Goal: Task Accomplishment & Management: Manage account settings

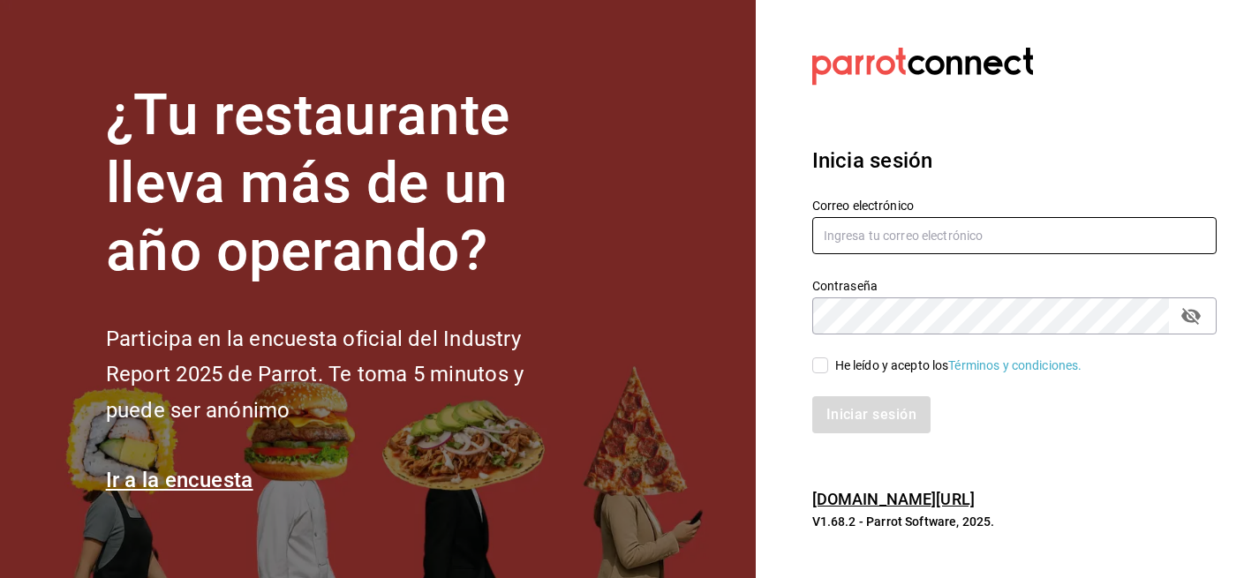
type input "[EMAIL_ADDRESS][DOMAIN_NAME]"
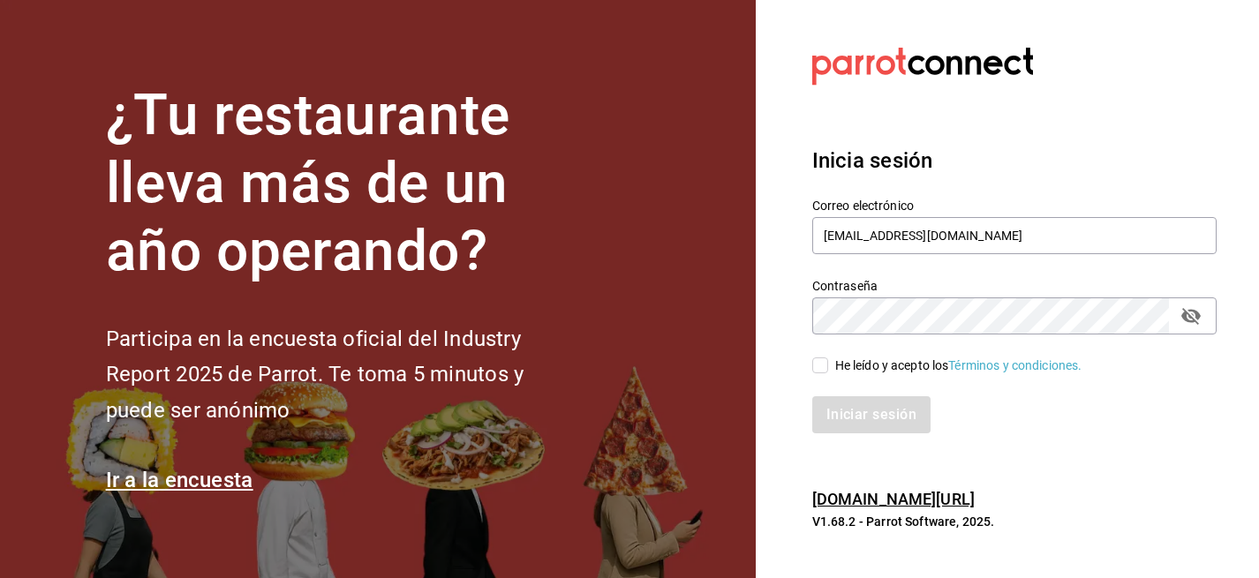
click at [816, 368] on input "He leído y acepto los Términos y condiciones." at bounding box center [820, 366] width 16 height 16
checkbox input "true"
click at [857, 427] on button "Iniciar sesión" at bounding box center [872, 414] width 120 height 37
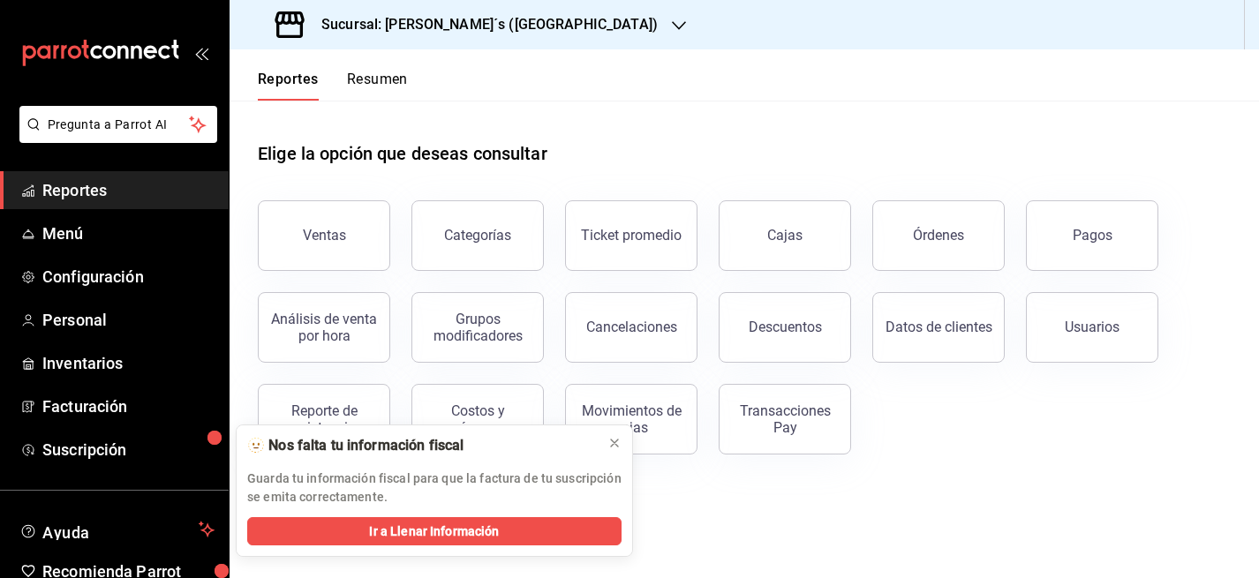
click at [487, 25] on h3 "Sucursal: [PERSON_NAME]´s ([GEOGRAPHIC_DATA])" at bounding box center [482, 24] width 351 height 21
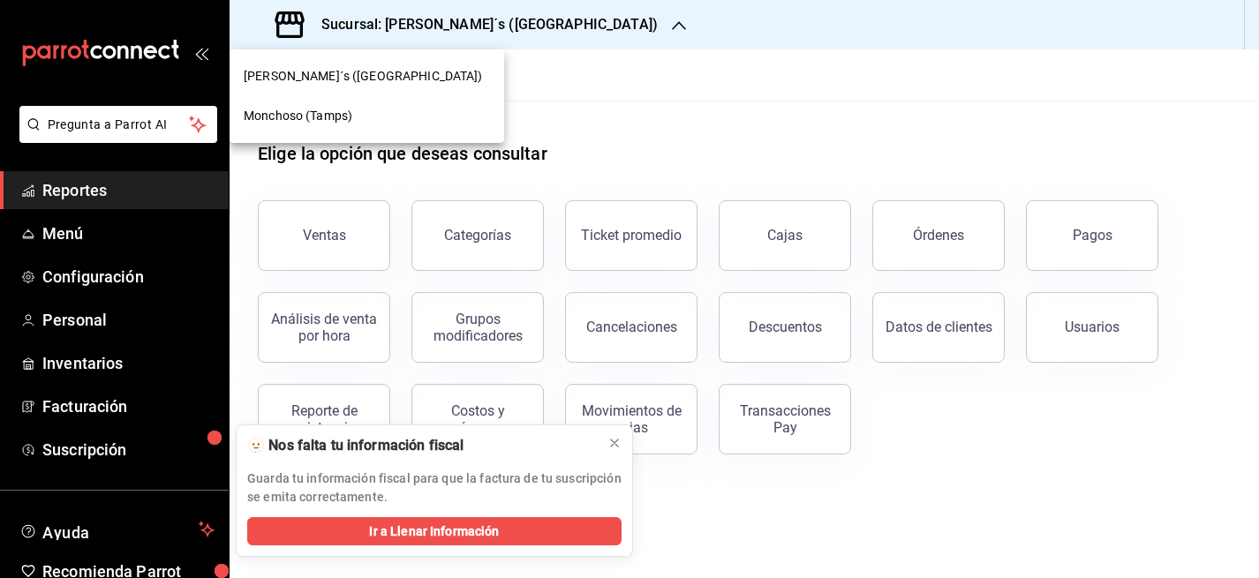
click at [336, 120] on span "Monchoso (Tamps)" at bounding box center [298, 116] width 109 height 19
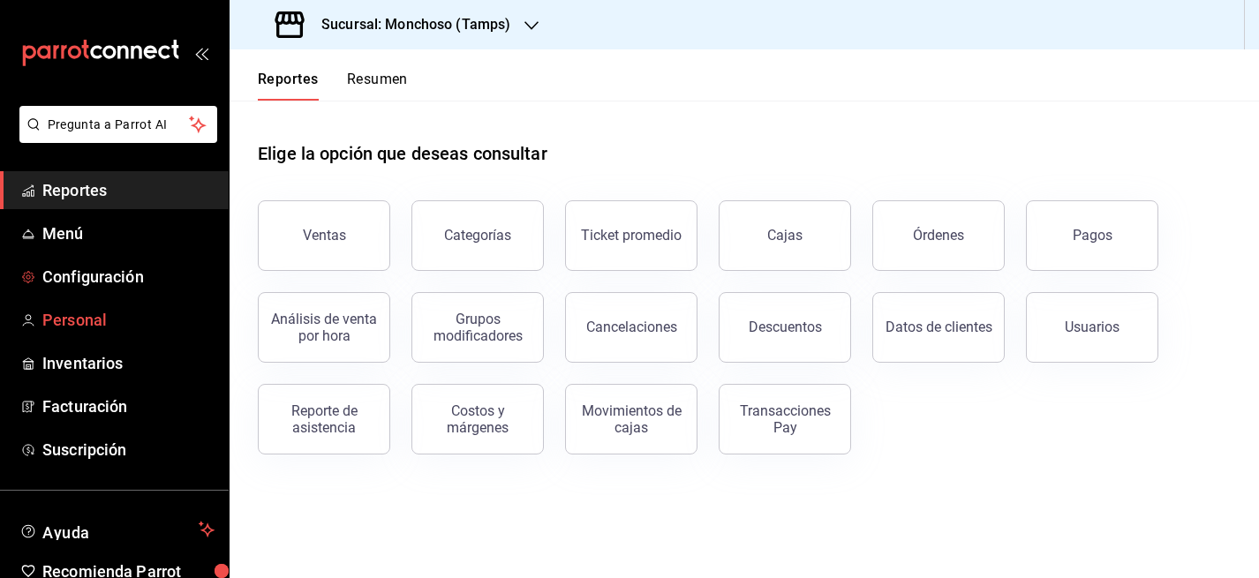
click at [72, 309] on span "Personal" at bounding box center [128, 320] width 172 height 24
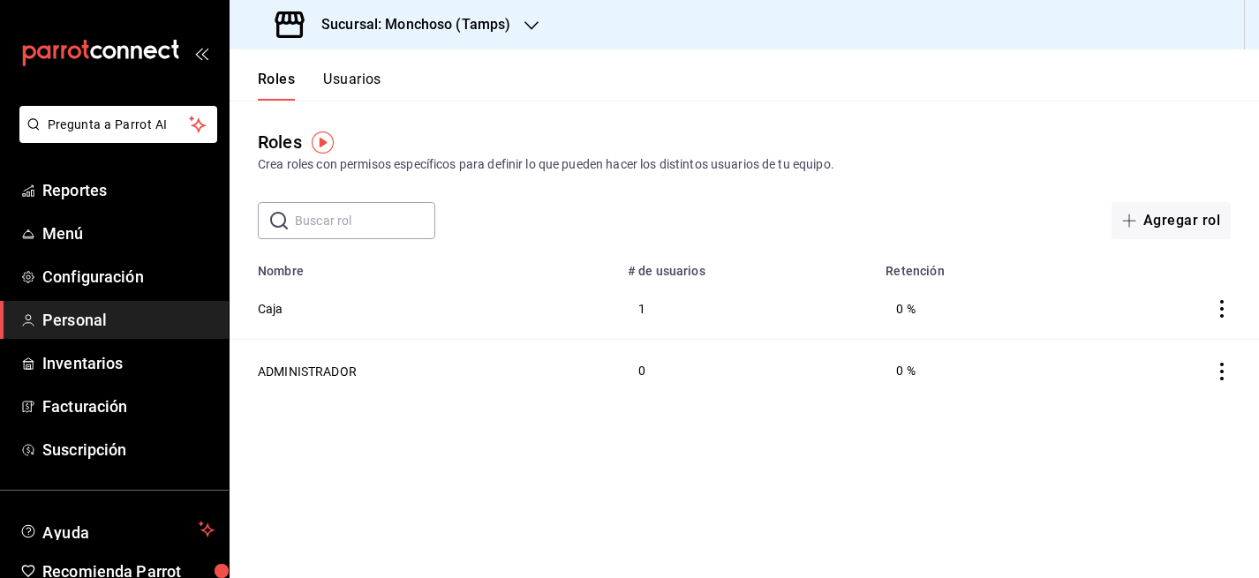
click at [364, 87] on button "Usuarios" at bounding box center [352, 86] width 58 height 30
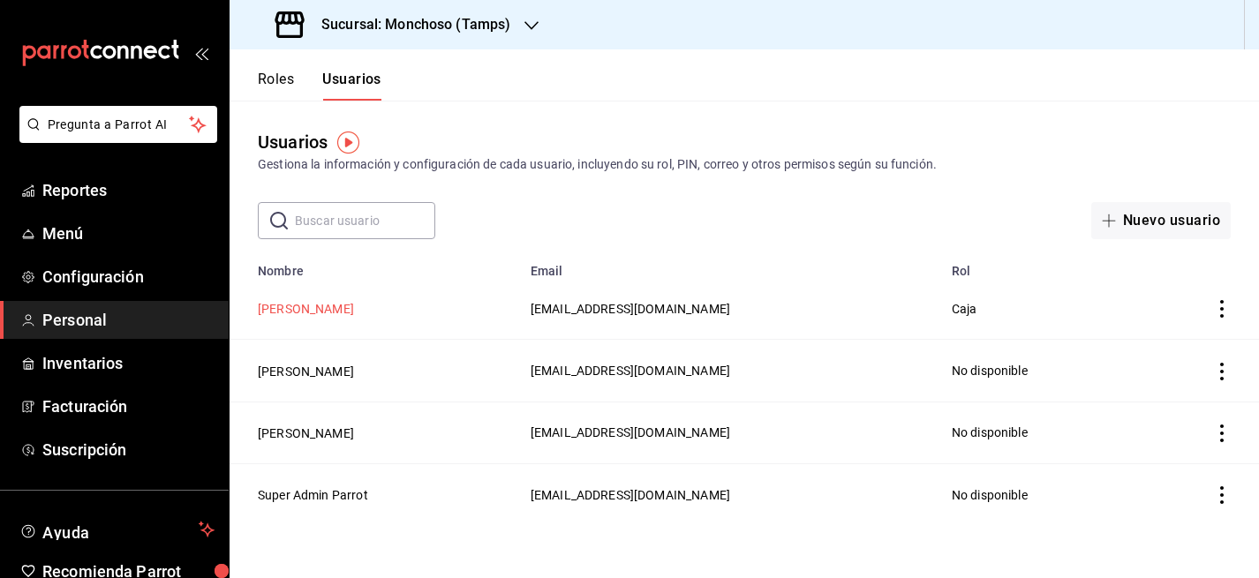
click at [292, 305] on button "[PERSON_NAME]" at bounding box center [306, 309] width 96 height 18
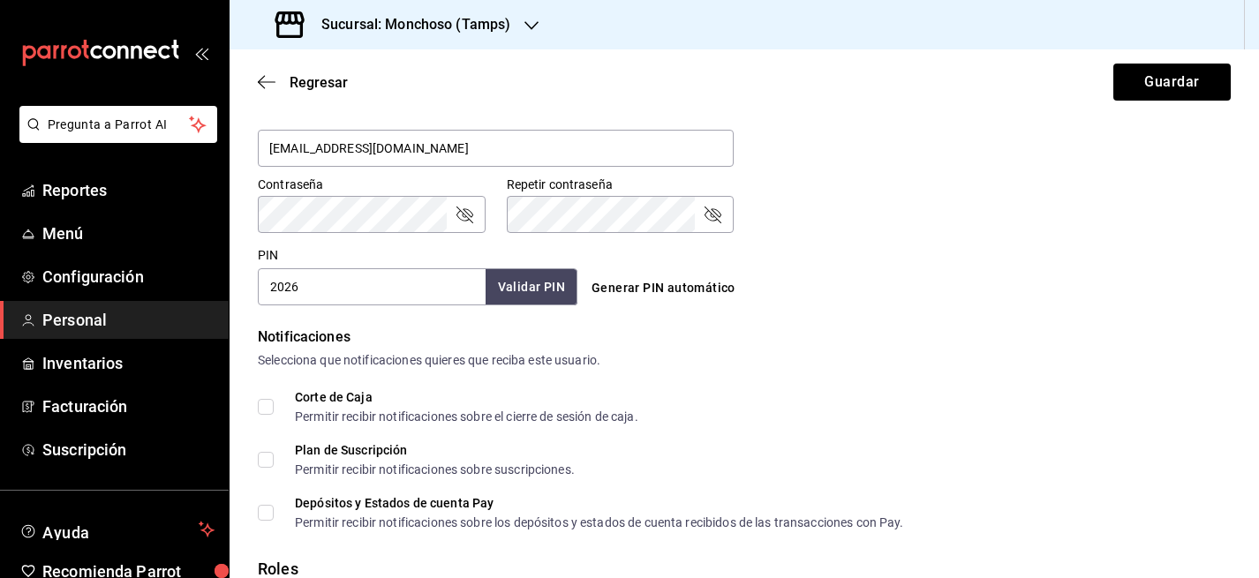
scroll to position [702, 0]
click at [54, 238] on span "Menú" at bounding box center [128, 234] width 172 height 24
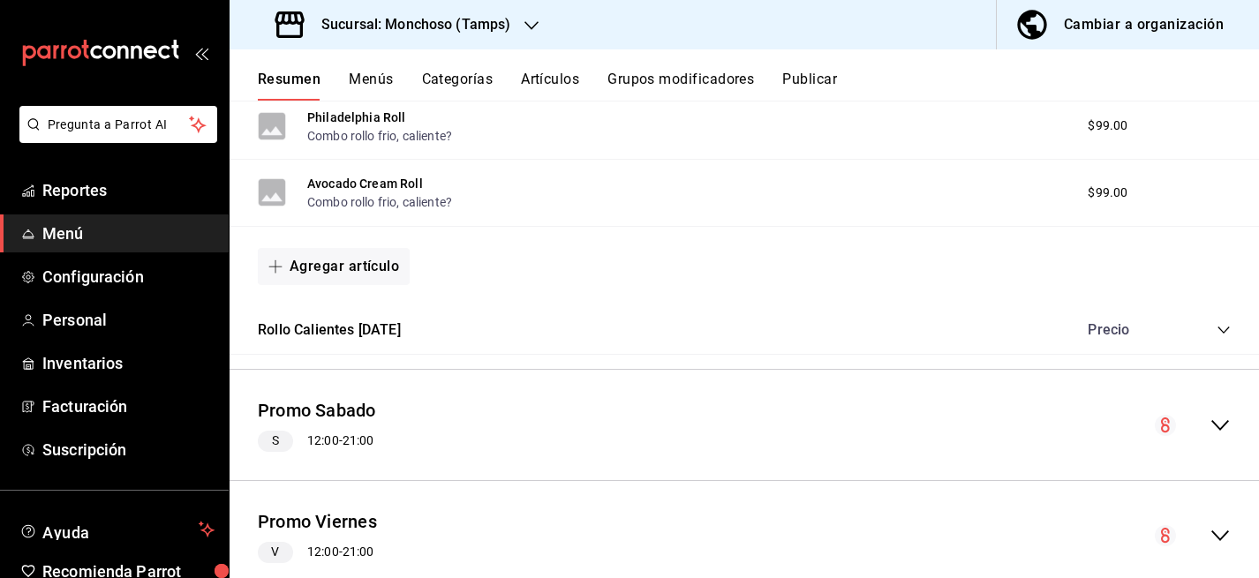
scroll to position [1313, 0]
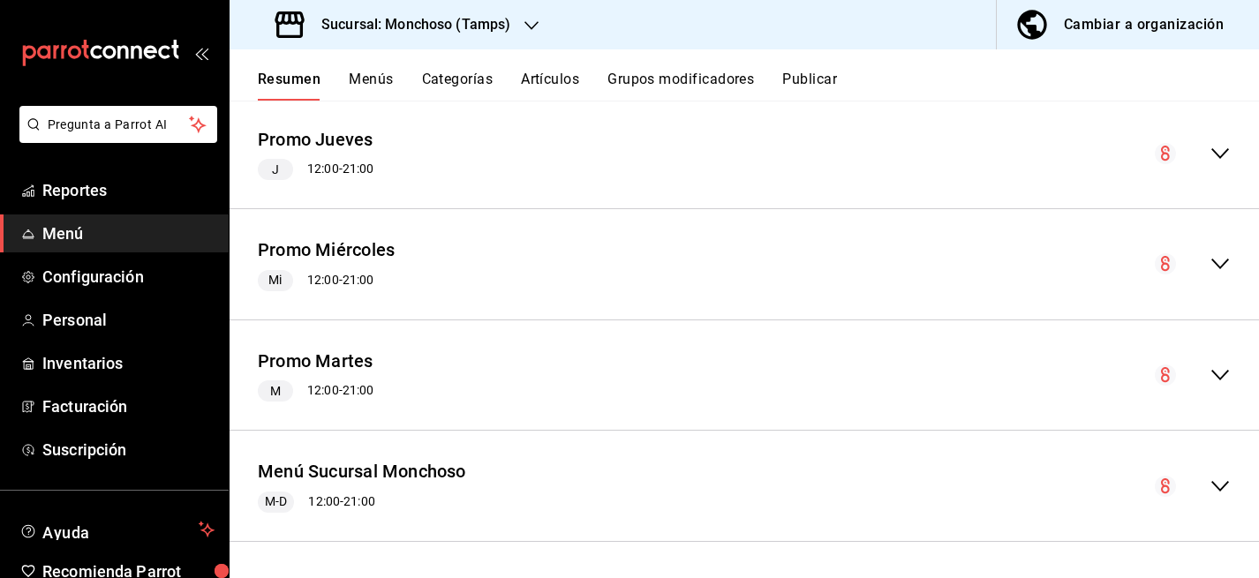
click at [1215, 487] on icon "collapse-menu-row" at bounding box center [1220, 486] width 21 height 21
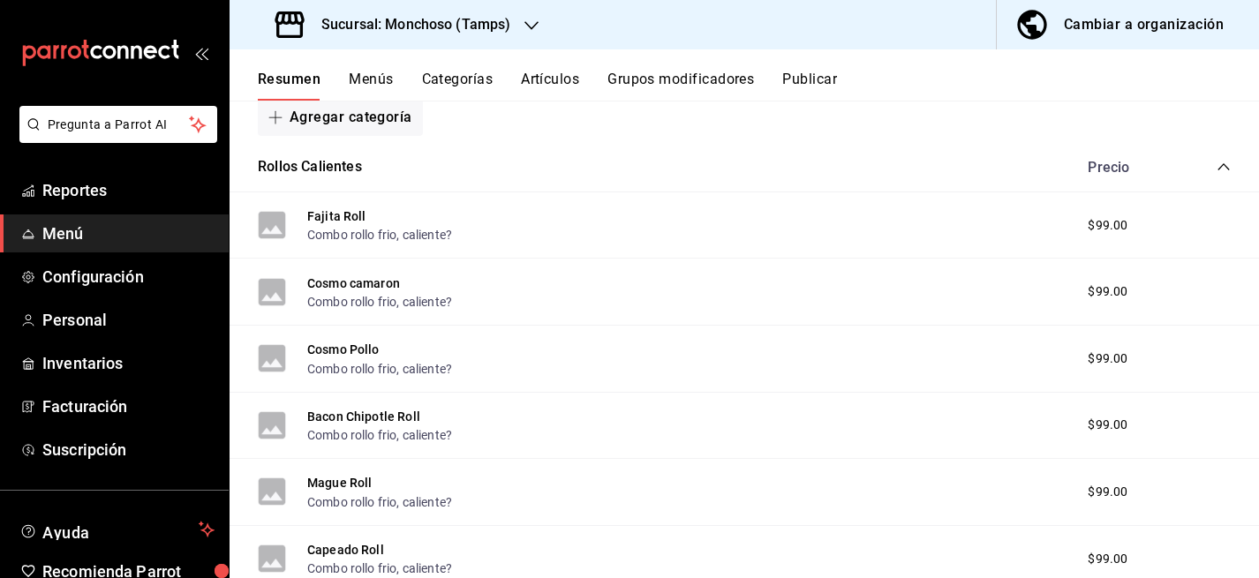
scroll to position [1527, 0]
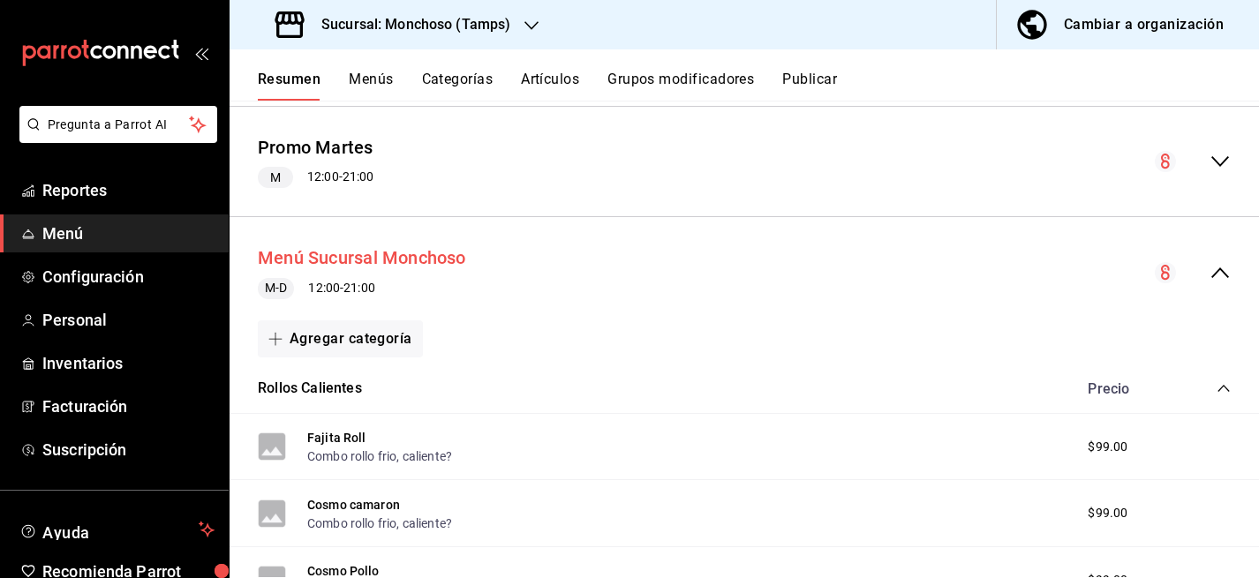
click at [434, 253] on button "Menú Sucursal Monchoso" at bounding box center [362, 258] width 208 height 26
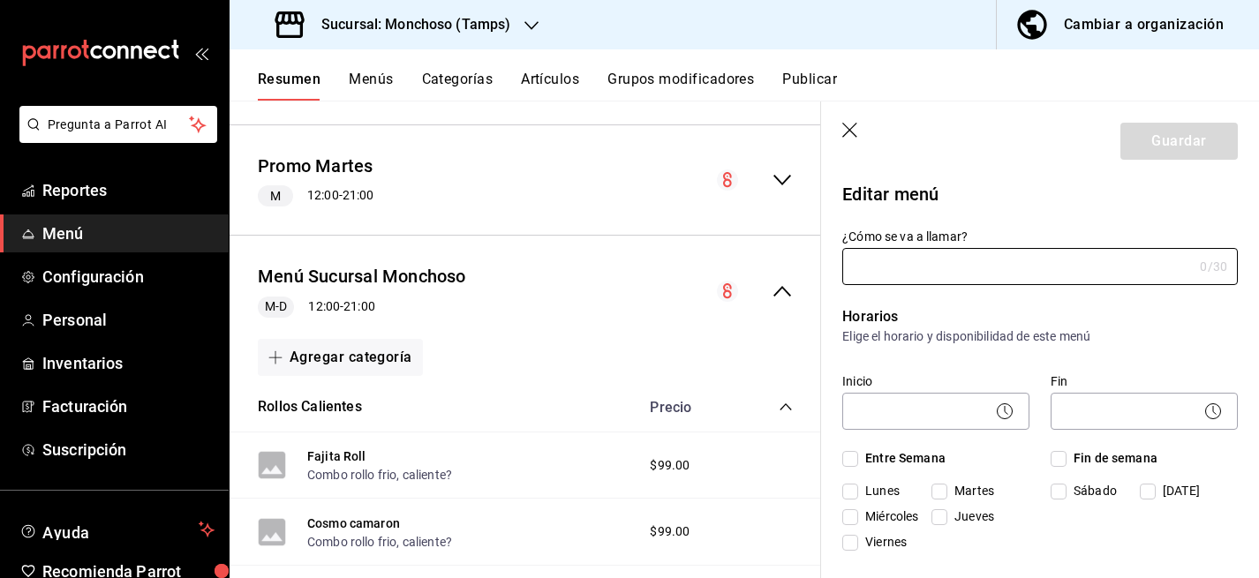
type input "Menú Sucursal Monchoso"
checkbox input "true"
type input "1754339375579"
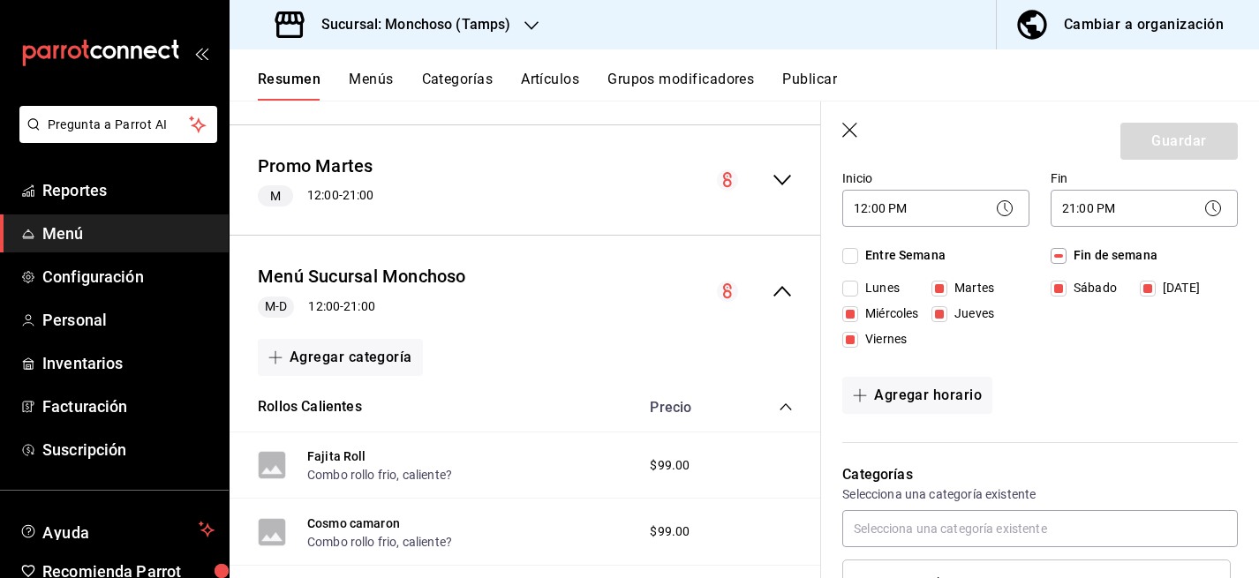
scroll to position [209, 0]
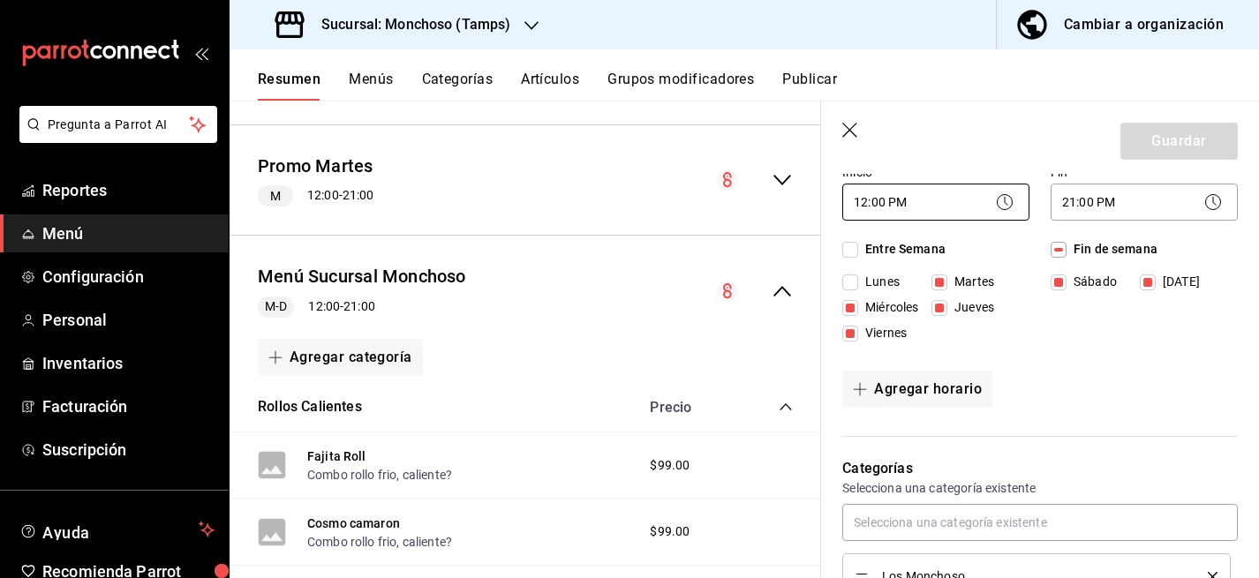
click at [880, 203] on body "Pregunta a Parrot AI Reportes Menú Configuración Personal Inventarios Facturaci…" at bounding box center [629, 289] width 1259 height 578
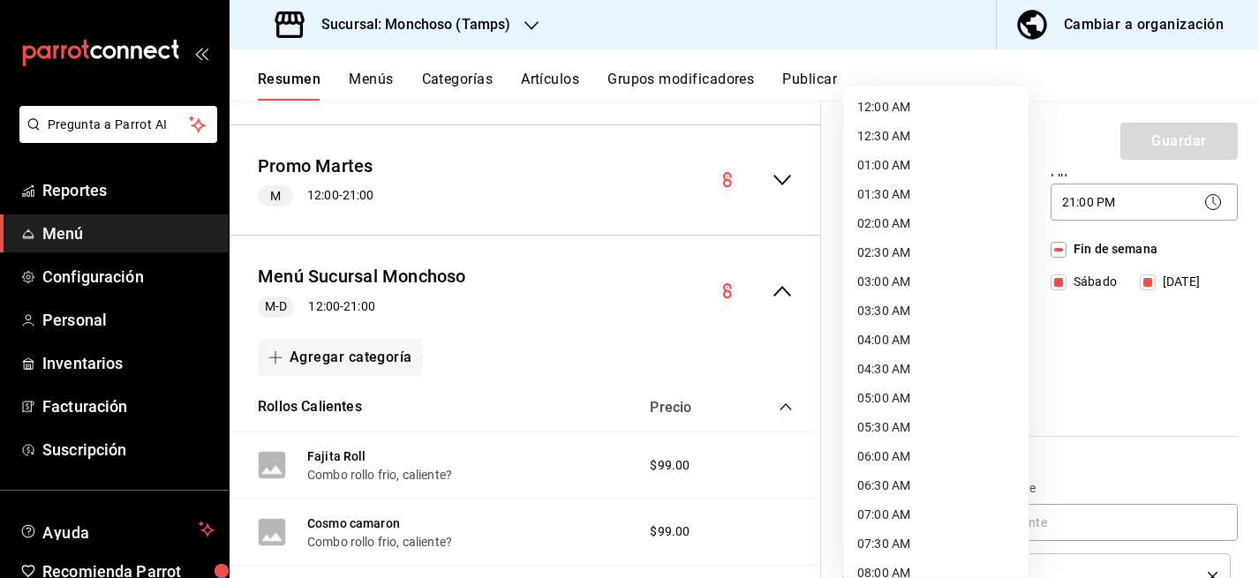
scroll to position [475, 0]
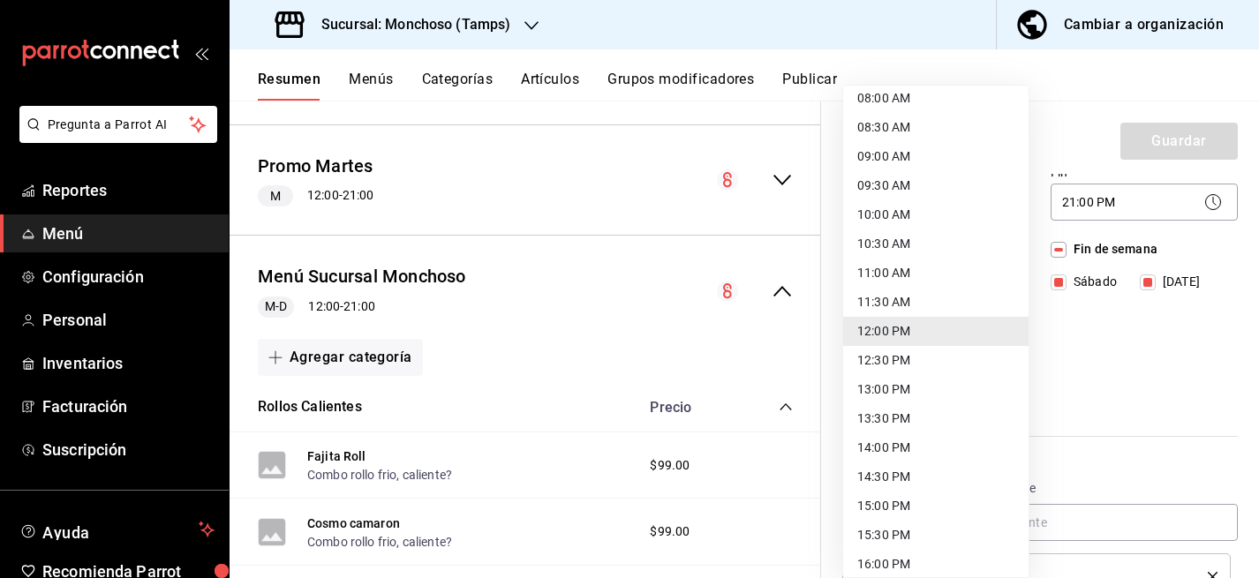
click at [932, 297] on li "11:30 AM" at bounding box center [935, 302] width 185 height 29
type input "11:30"
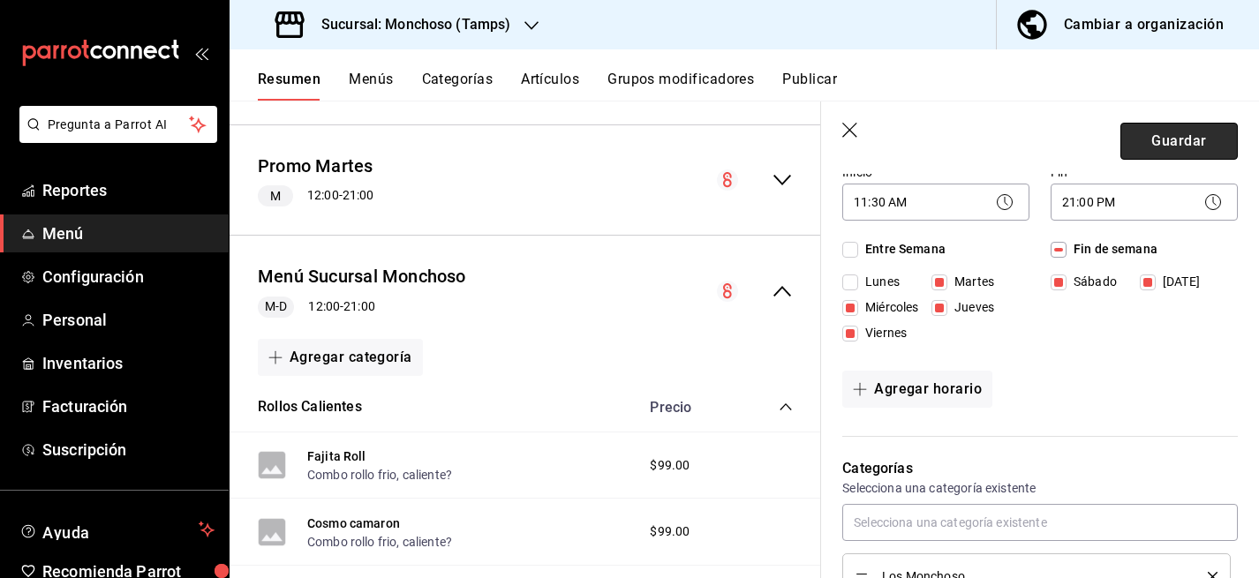
click at [1193, 131] on button "Guardar" at bounding box center [1179, 141] width 117 height 37
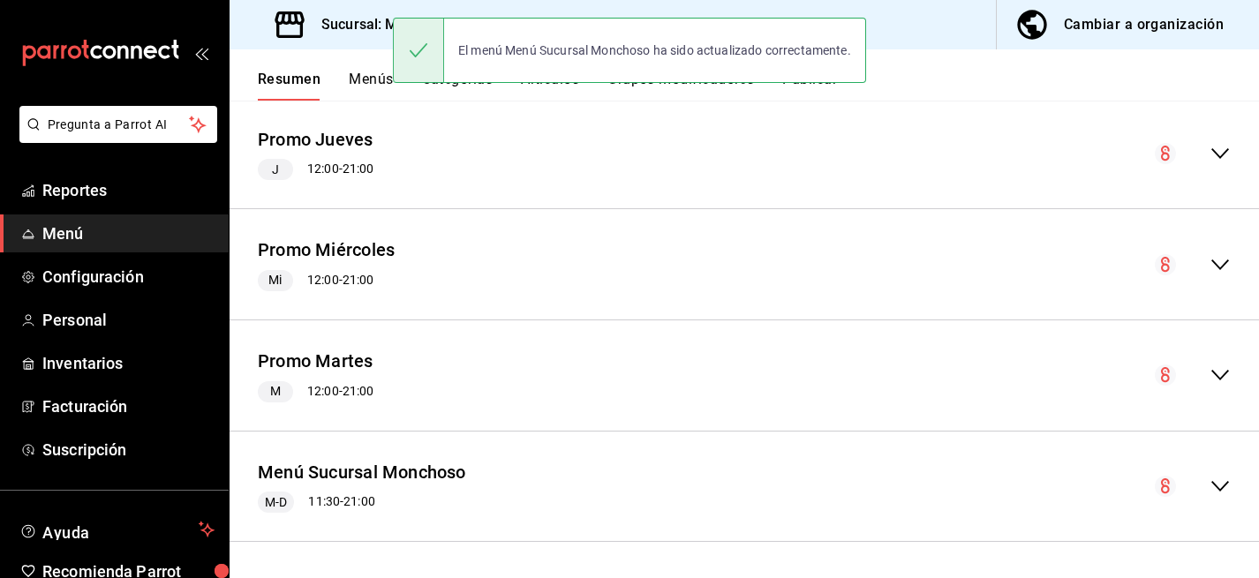
scroll to position [1313, 0]
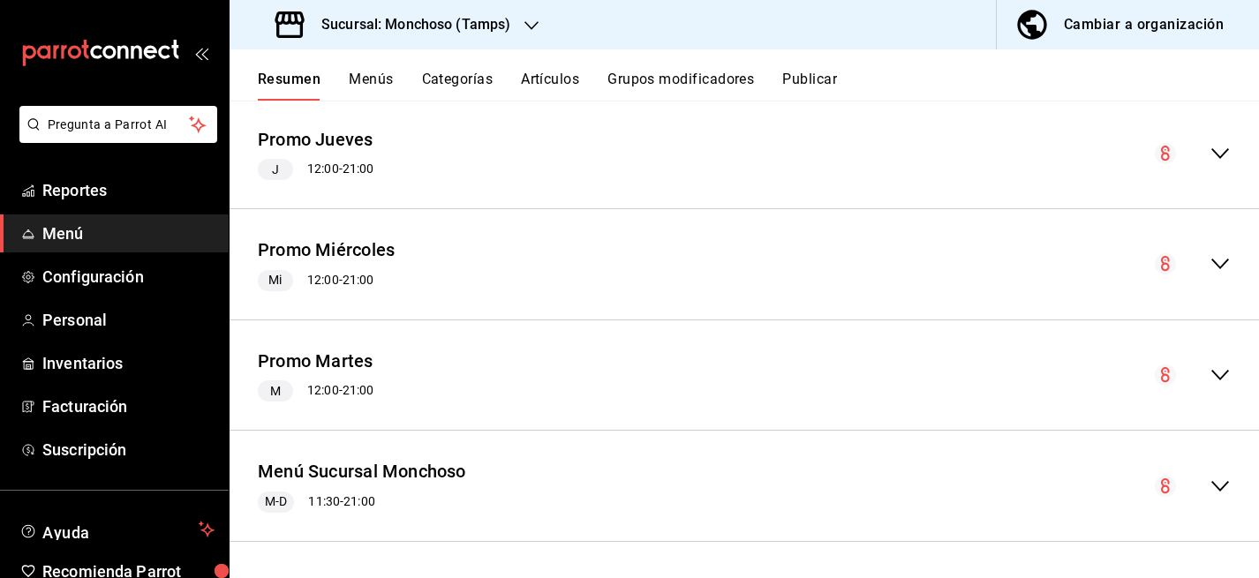
click at [384, 81] on button "Menús" at bounding box center [371, 86] width 44 height 30
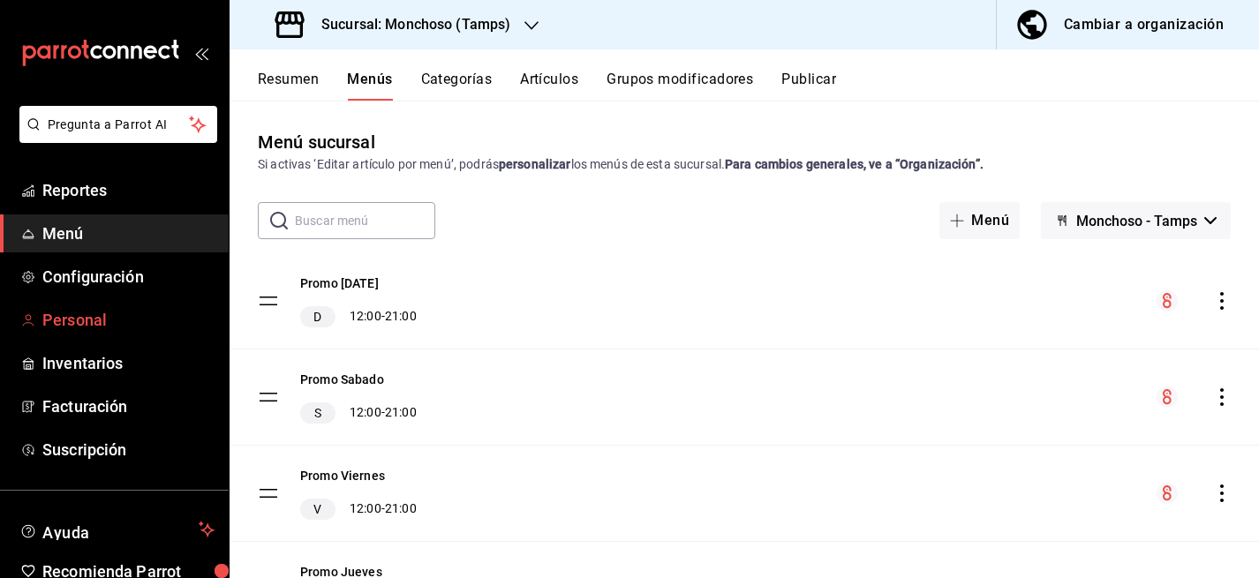
click at [85, 318] on span "Personal" at bounding box center [128, 320] width 172 height 24
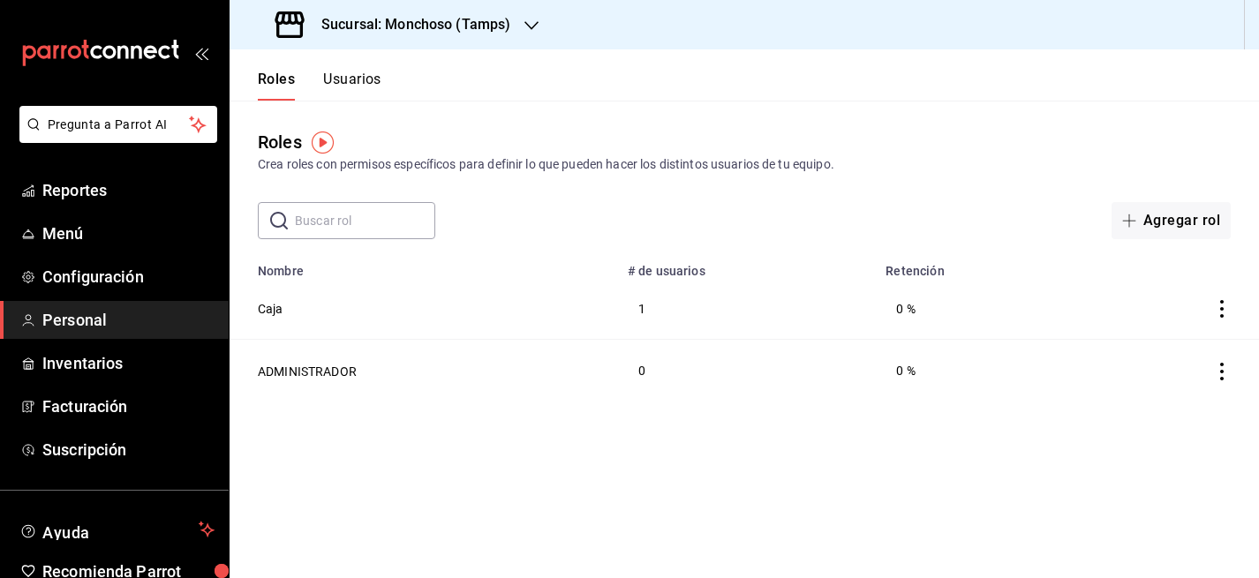
click at [372, 79] on button "Usuarios" at bounding box center [352, 86] width 58 height 30
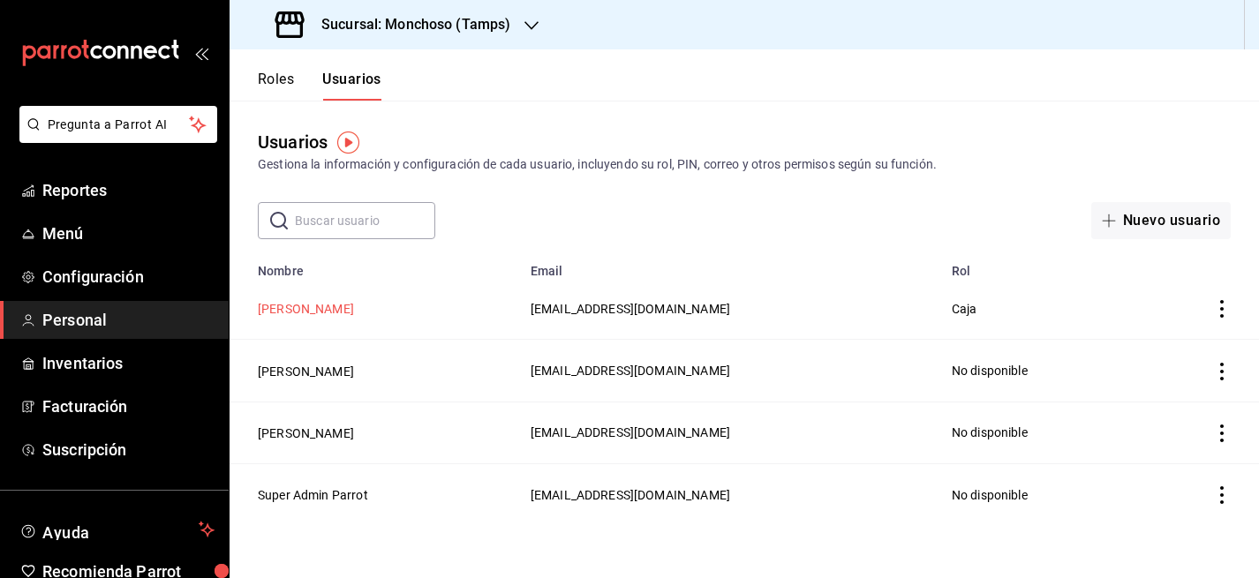
click at [298, 307] on button "[PERSON_NAME]" at bounding box center [306, 309] width 96 height 18
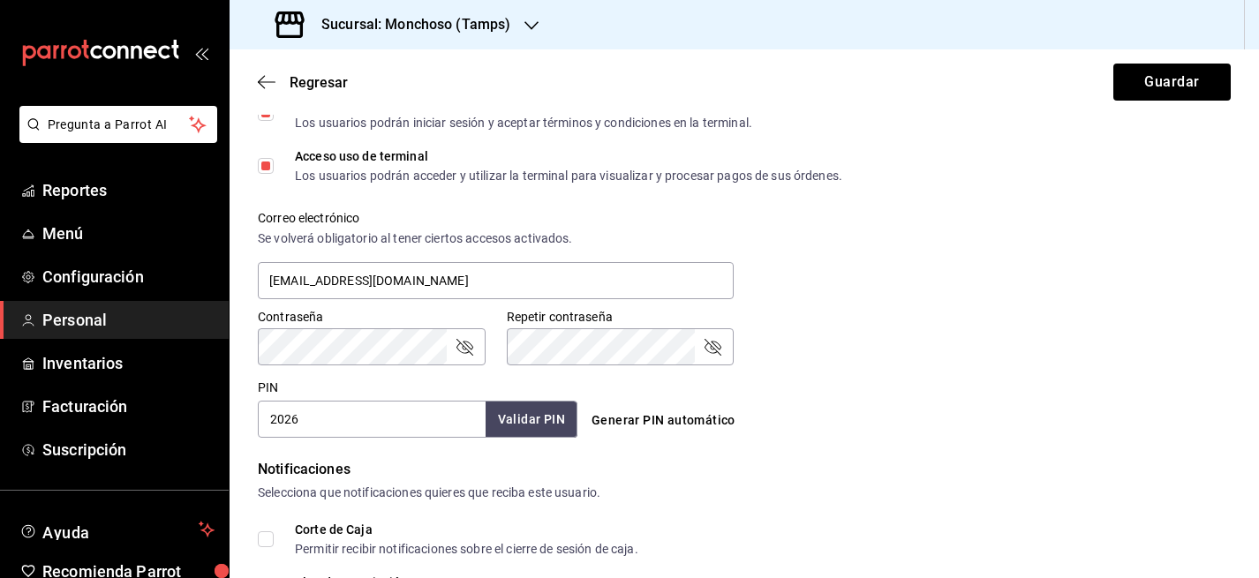
scroll to position [578, 0]
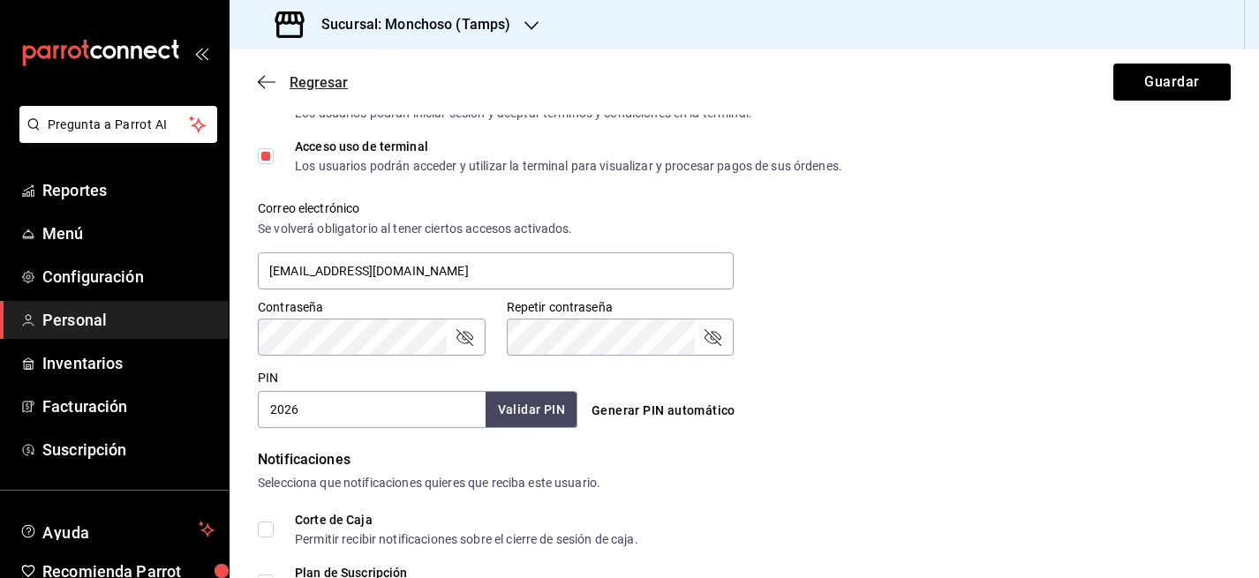
click at [305, 82] on span "Regresar" at bounding box center [319, 82] width 58 height 17
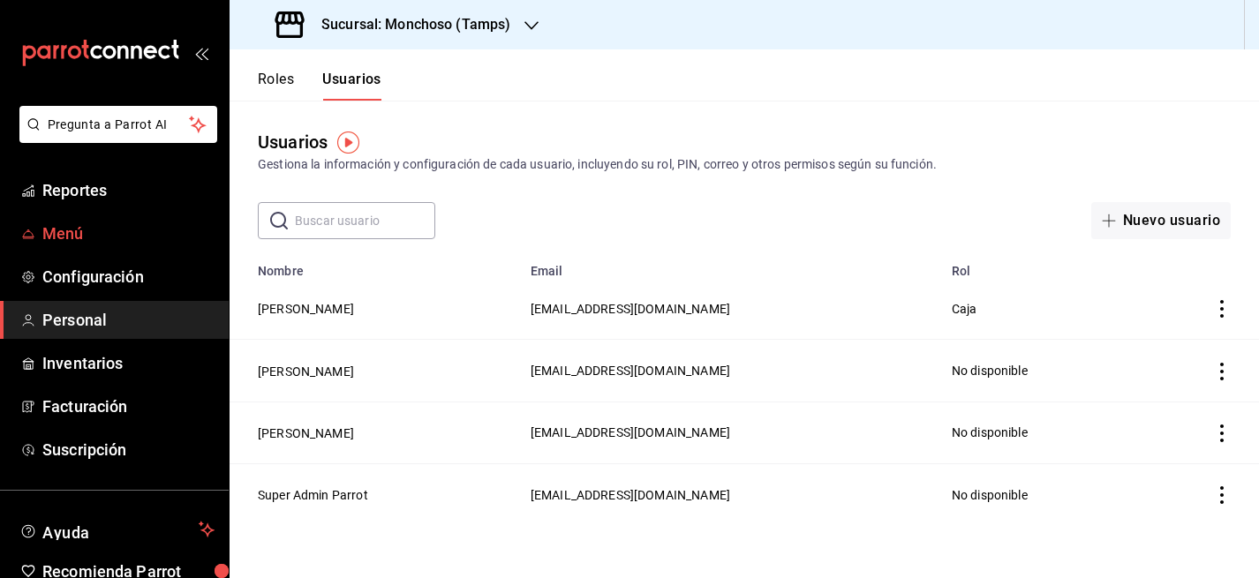
click at [48, 235] on span "Menú" at bounding box center [128, 234] width 172 height 24
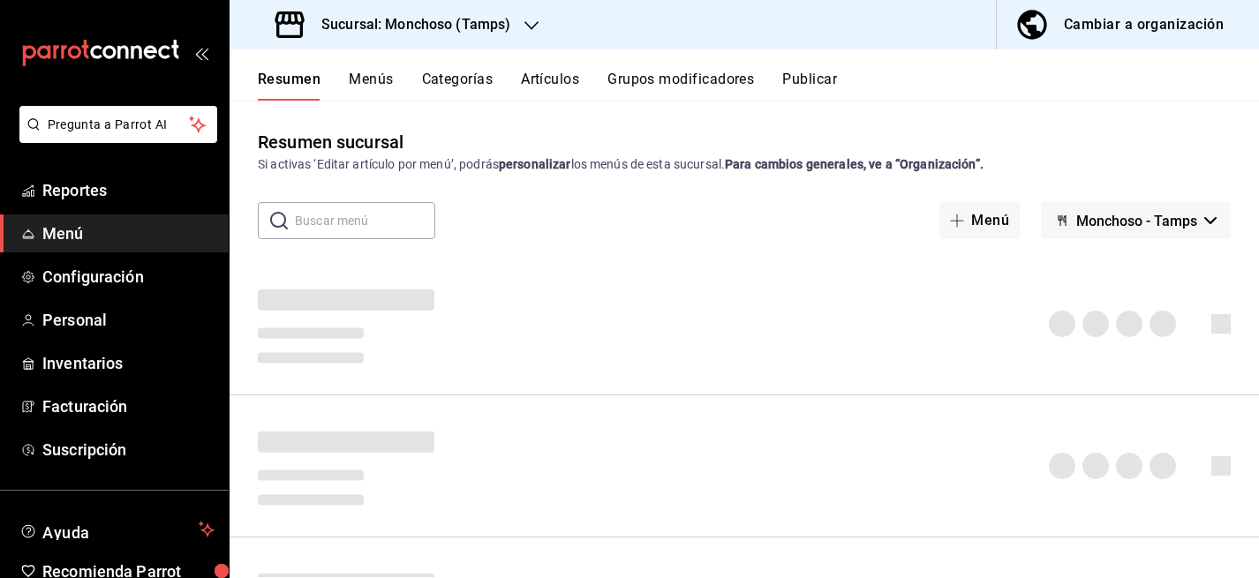
click at [540, 80] on button "Artículos" at bounding box center [550, 86] width 58 height 30
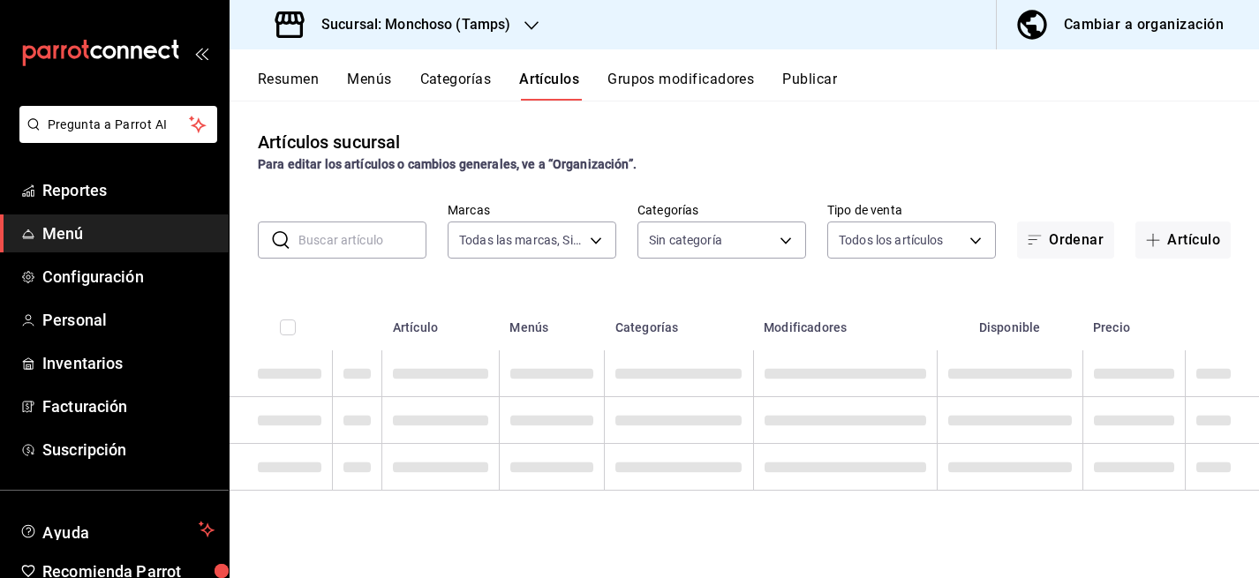
type input "e6af8318-08a8-4bfc-9078-1fa05e4bc371"
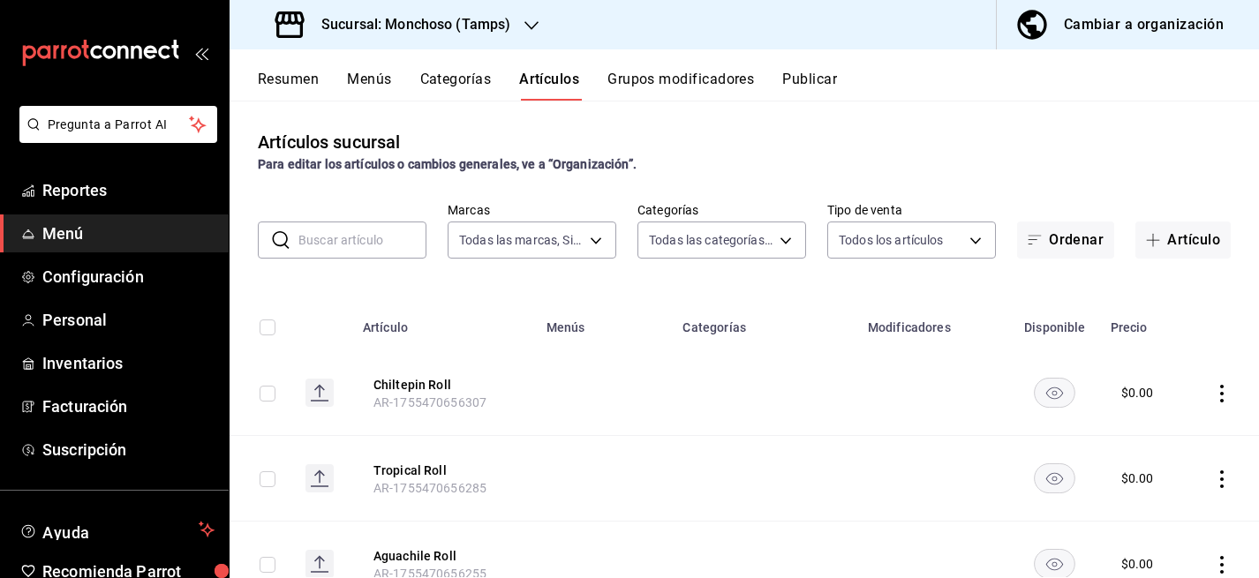
type input "80bc2a6a-bf92-4b2b-849f-451a9c090a84,03901dae-5fa4-4a55-a8f2-6a65c2275d54,32f06…"
click at [1220, 395] on icon "actions" at bounding box center [1222, 394] width 18 height 18
click at [1166, 436] on span "Editar" at bounding box center [1169, 435] width 46 height 19
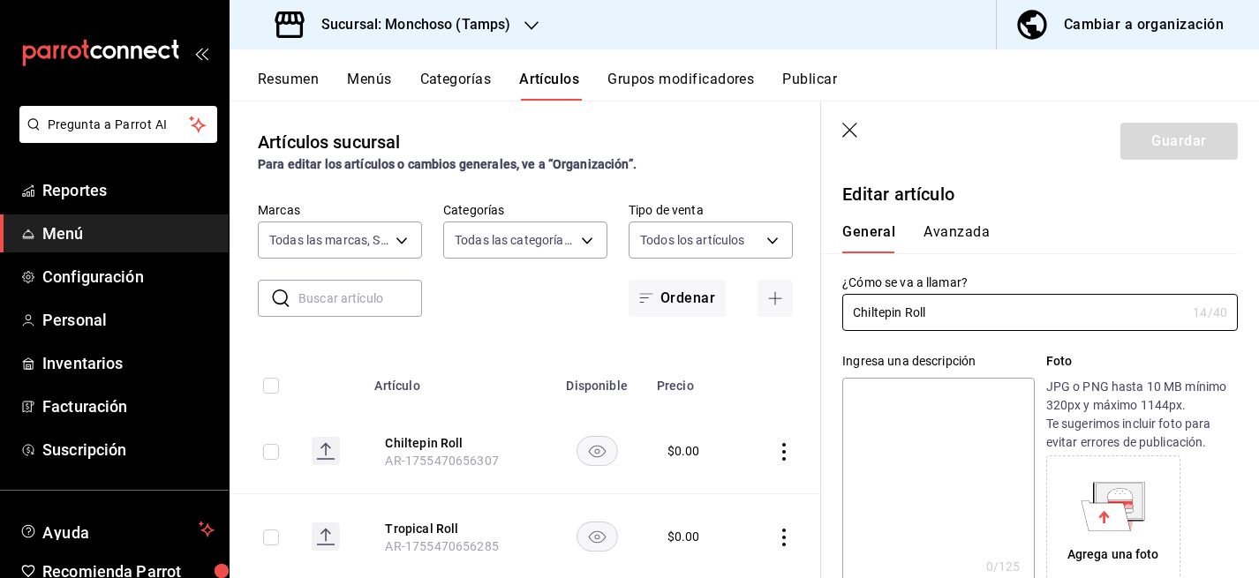
type input "$0.00"
click at [970, 224] on button "Avanzada" at bounding box center [957, 238] width 66 height 30
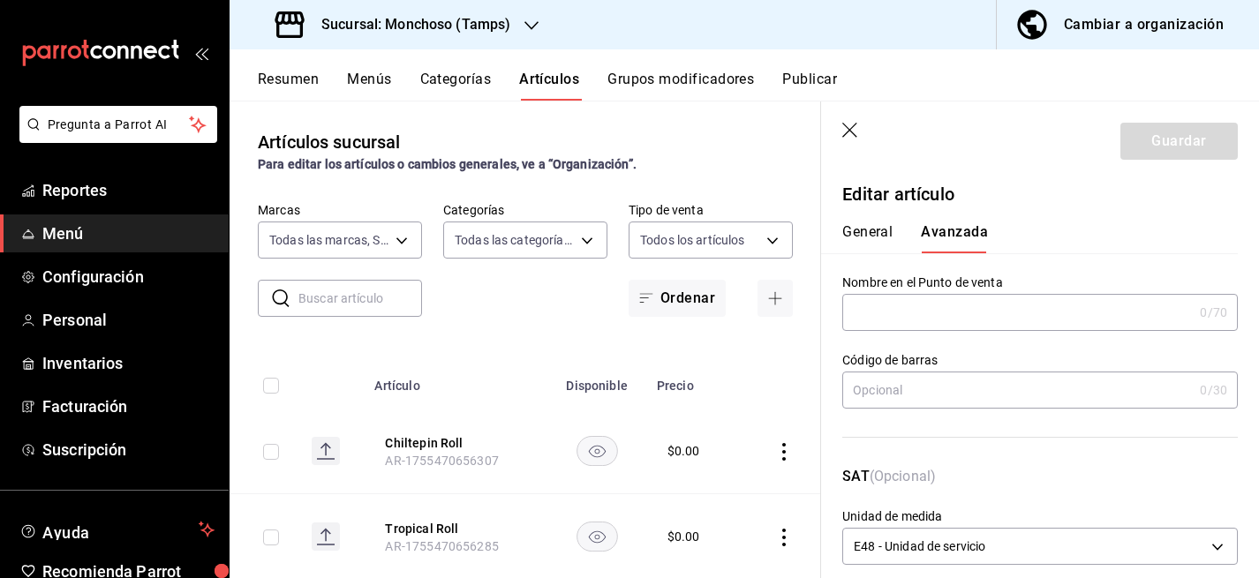
scroll to position [110, 0]
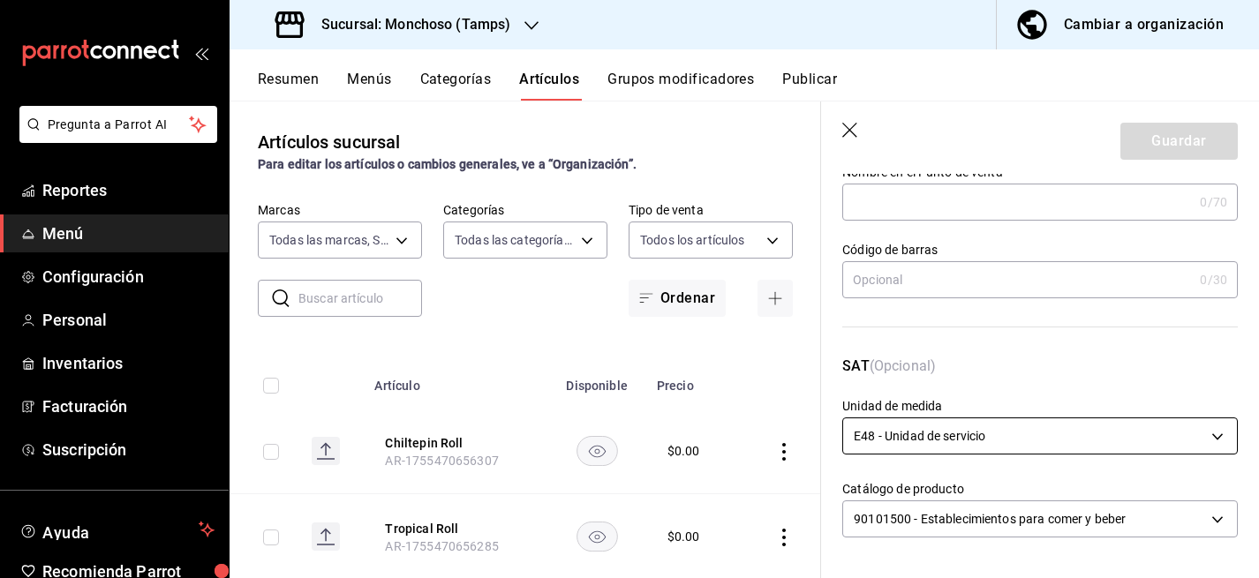
click at [1003, 436] on body "Pregunta a Parrot AI Reportes Menú Configuración Personal Inventarios Facturaci…" at bounding box center [629, 289] width 1259 height 578
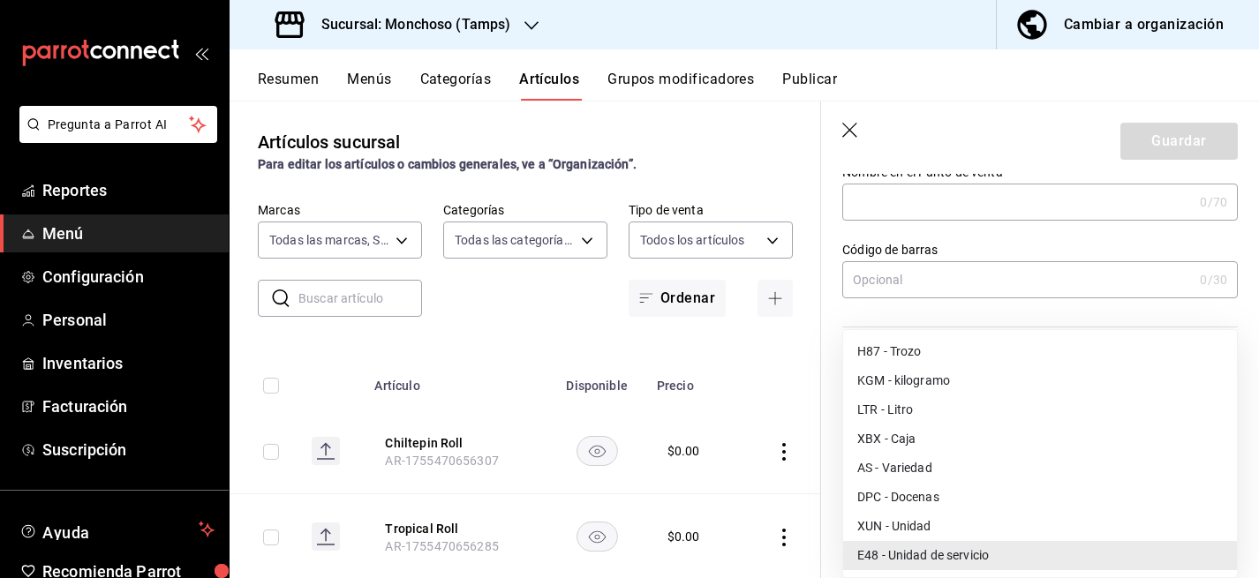
click at [1109, 304] on div at bounding box center [629, 289] width 1259 height 578
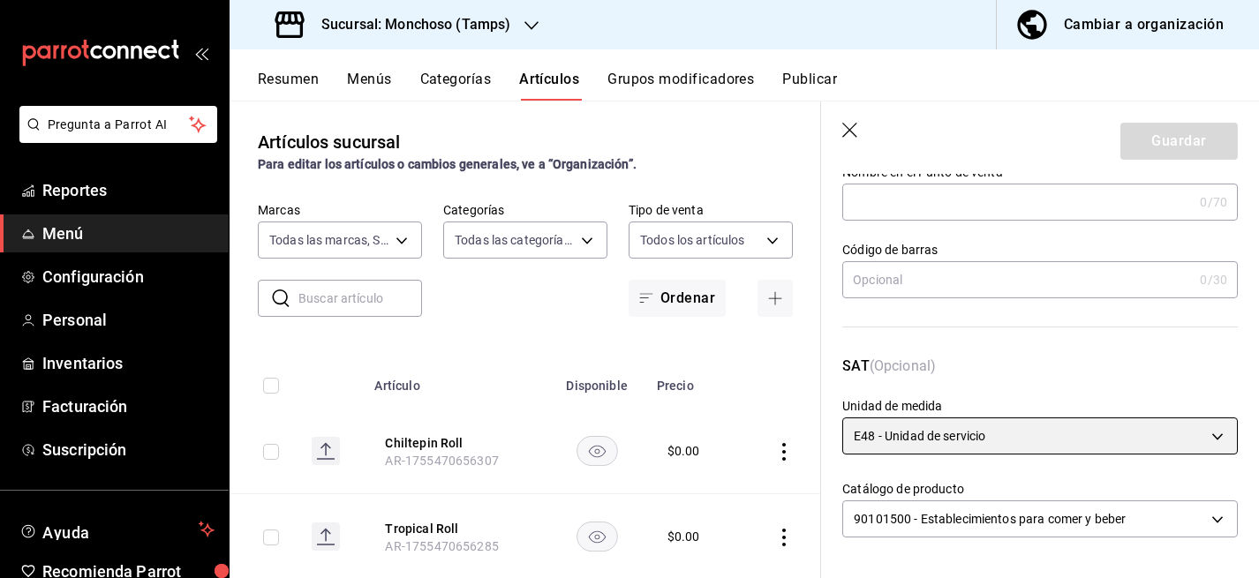
scroll to position [0, 0]
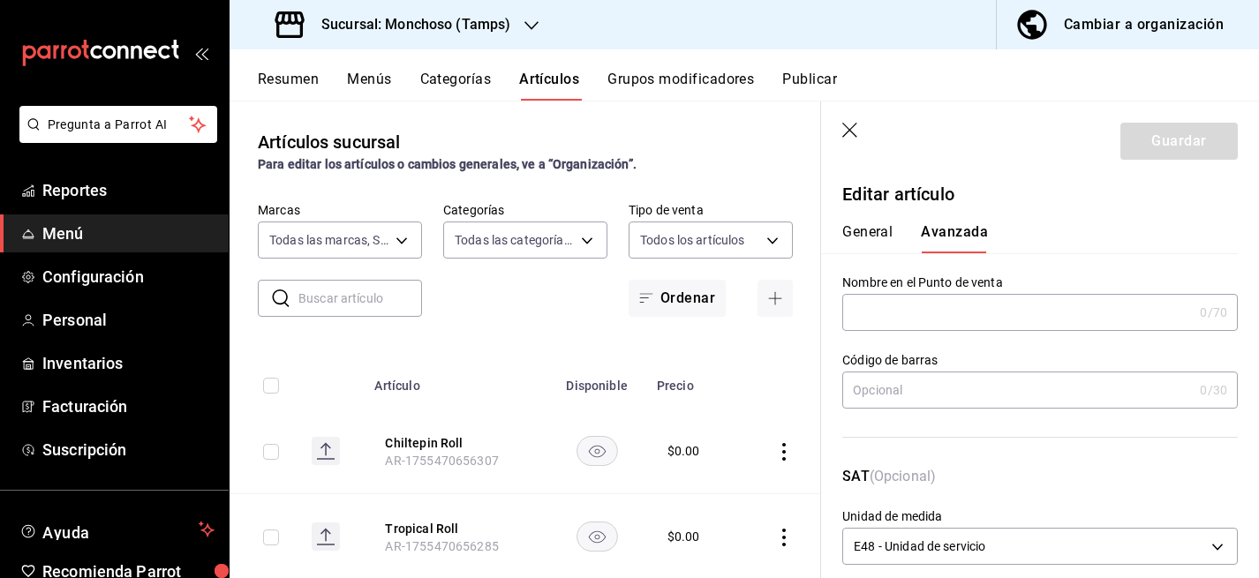
click at [869, 238] on button "General" at bounding box center [867, 238] width 50 height 30
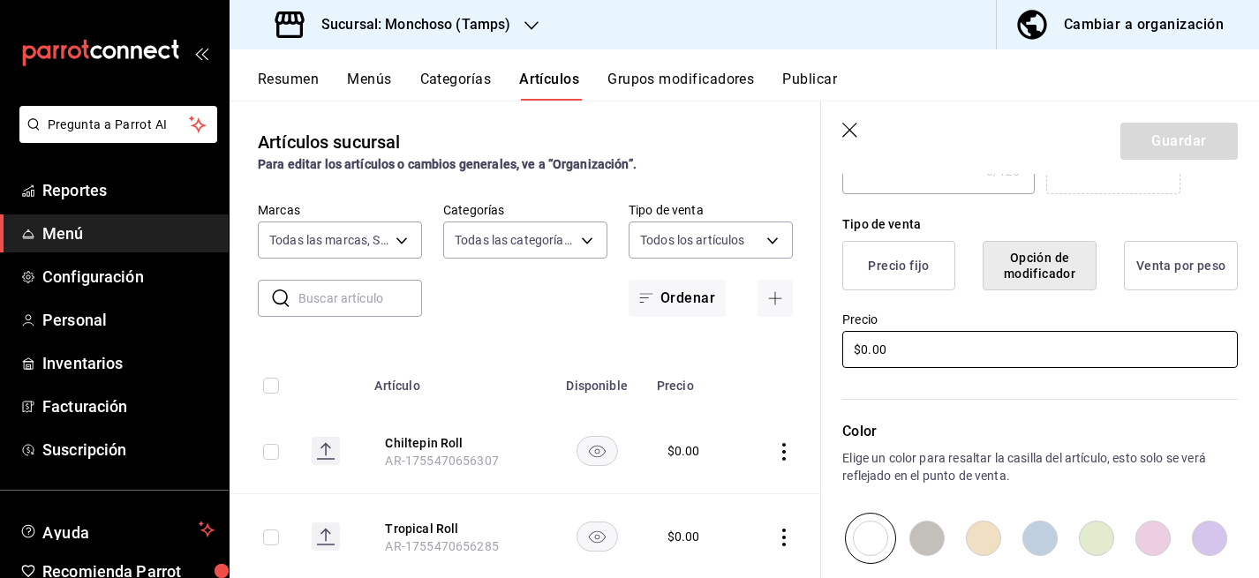
scroll to position [349, 0]
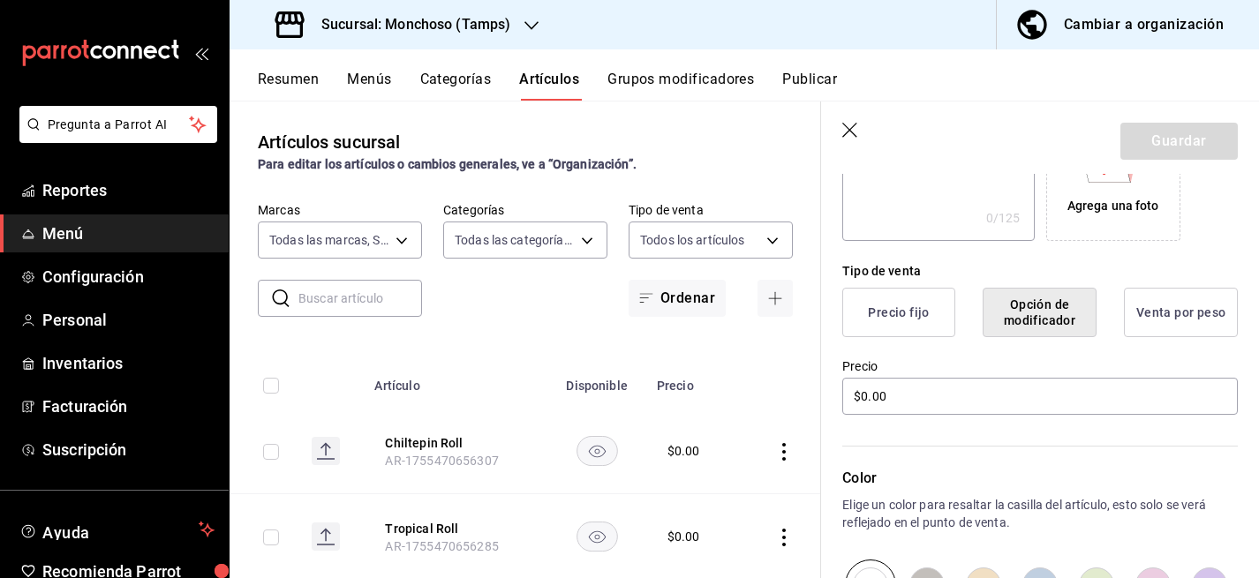
click at [848, 121] on header "Guardar" at bounding box center [1040, 138] width 438 height 72
click at [849, 124] on icon "button" at bounding box center [851, 132] width 18 height 18
click at [849, 128] on icon "button" at bounding box center [851, 132] width 18 height 18
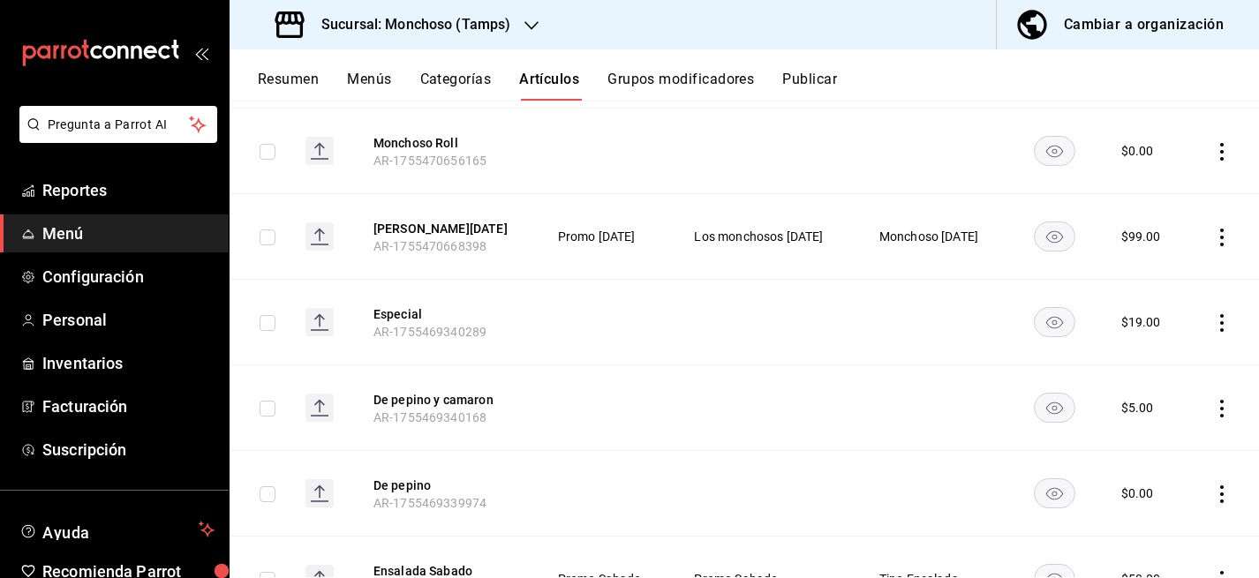
scroll to position [662, 0]
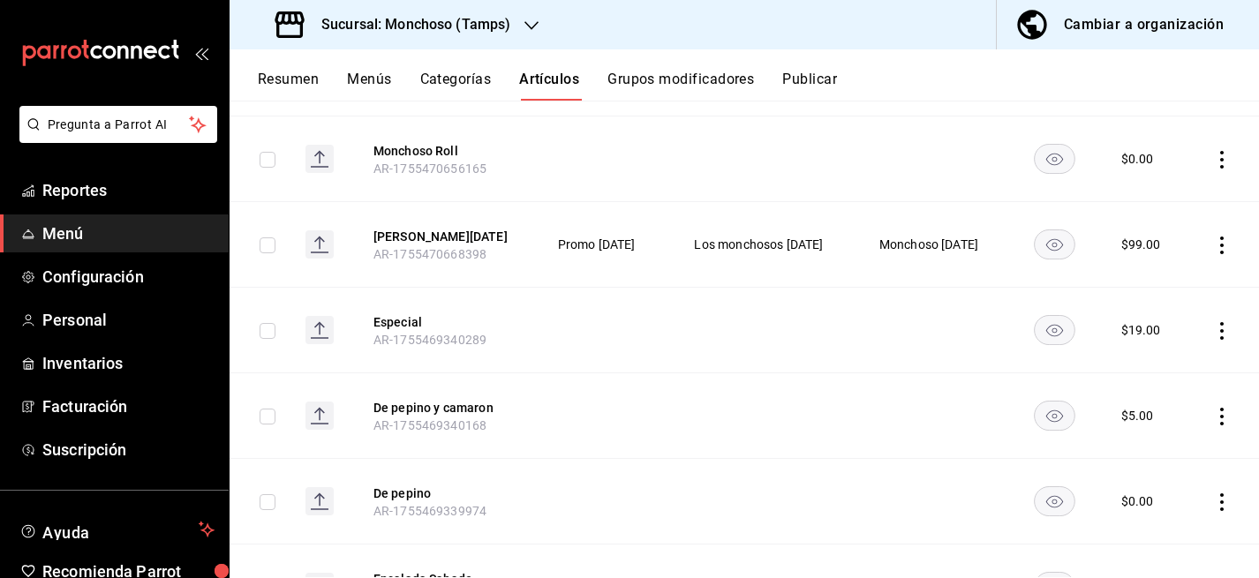
click at [1219, 247] on icon "actions" at bounding box center [1222, 246] width 18 height 18
click at [1140, 285] on div at bounding box center [1130, 292] width 32 height 21
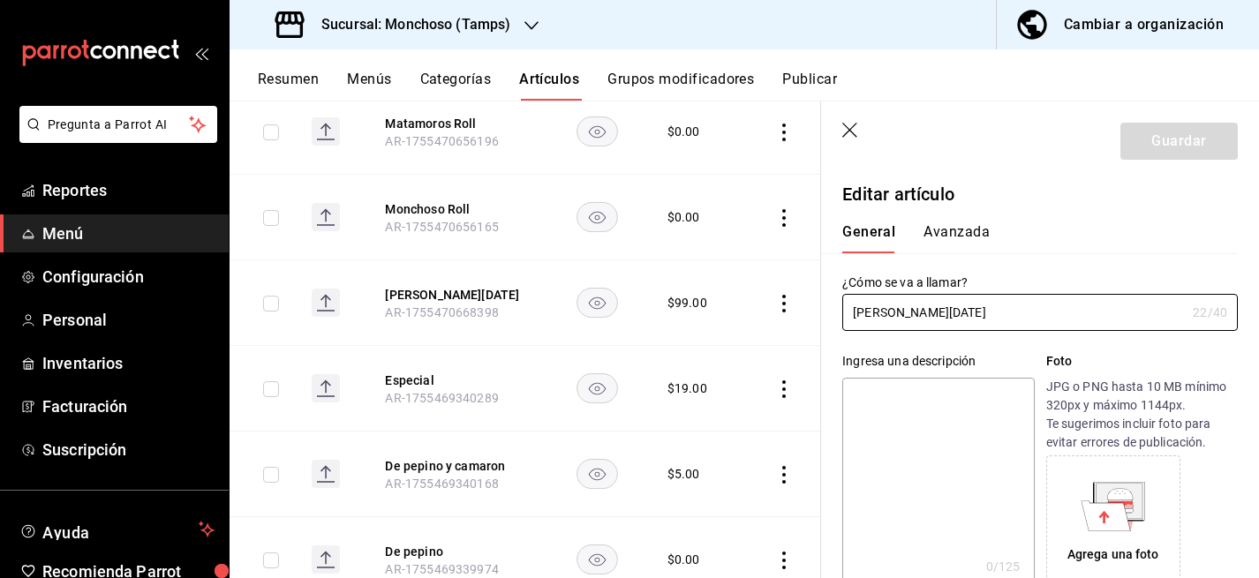
type input "$99.00"
type input "E48"
type input "90101500"
radio input "true"
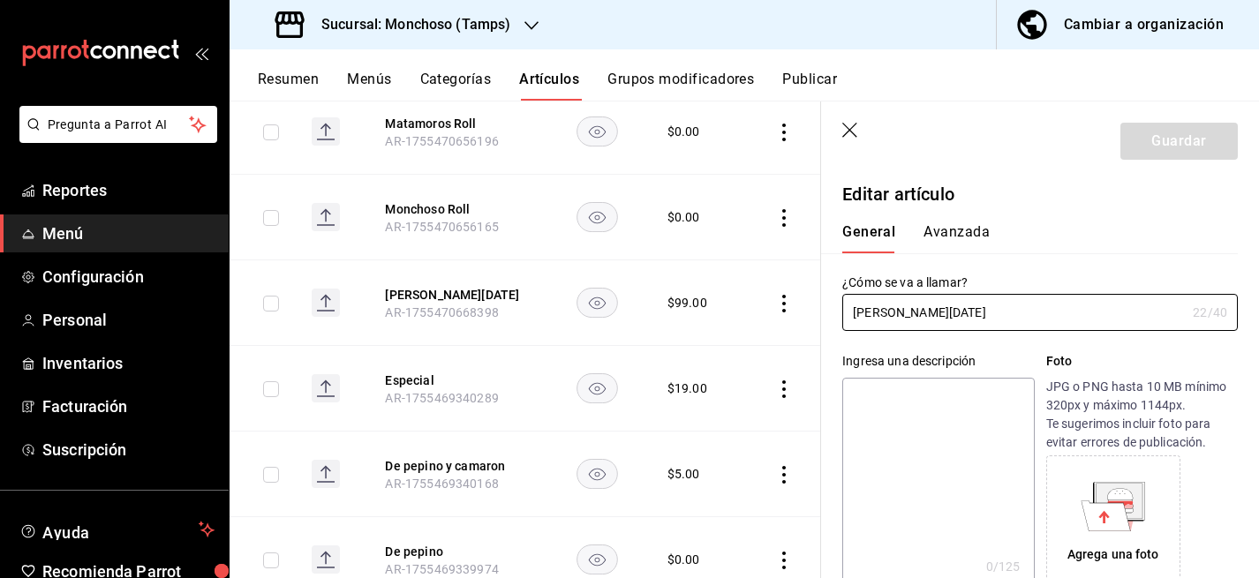
type input "e4c267ab-4002-4aa6-814f-a1a60c61bcf7"
click at [953, 223] on button "Avanzada" at bounding box center [957, 238] width 66 height 30
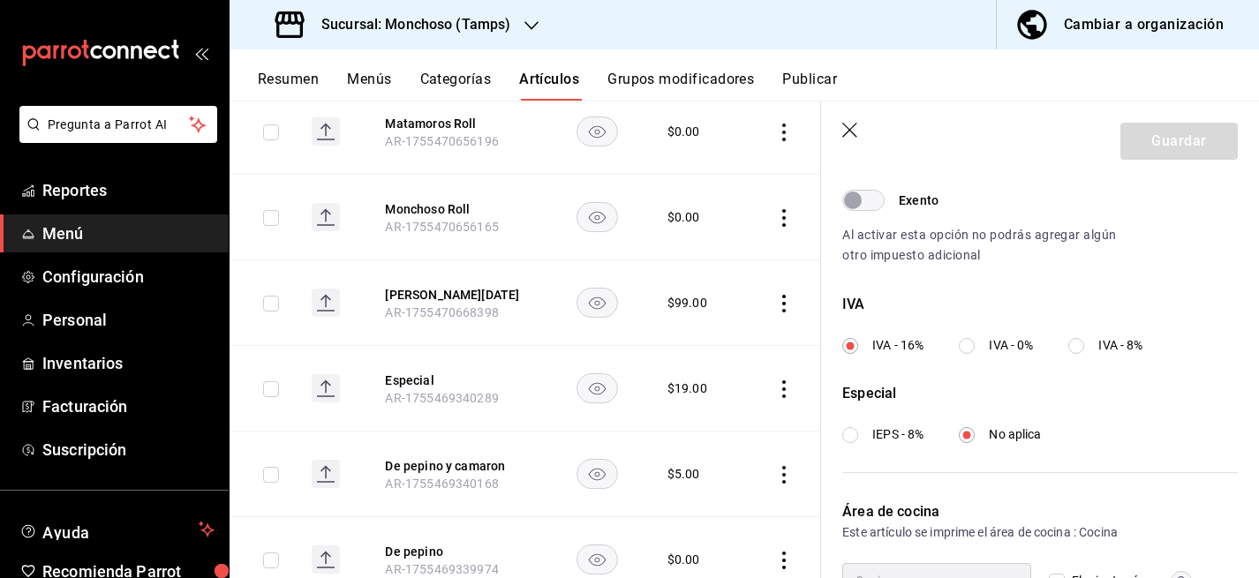
scroll to position [562, 0]
click at [970, 345] on input "IVA - 0%" at bounding box center [967, 348] width 16 height 16
radio input "true"
click at [1166, 138] on button "Guardar" at bounding box center [1179, 141] width 117 height 37
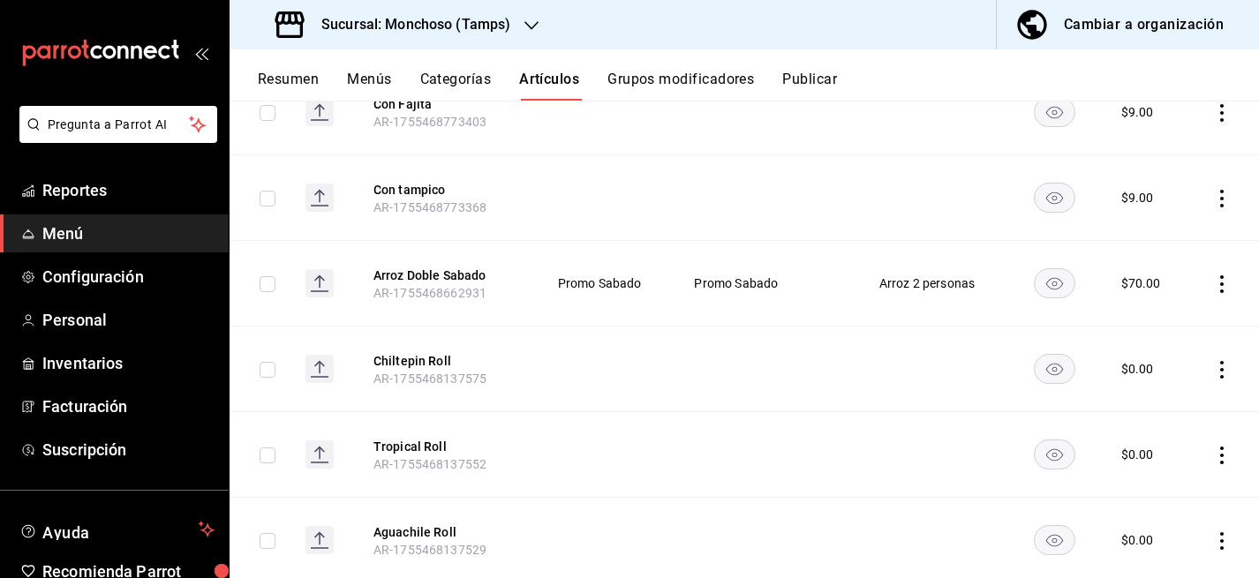
scroll to position [1410, 0]
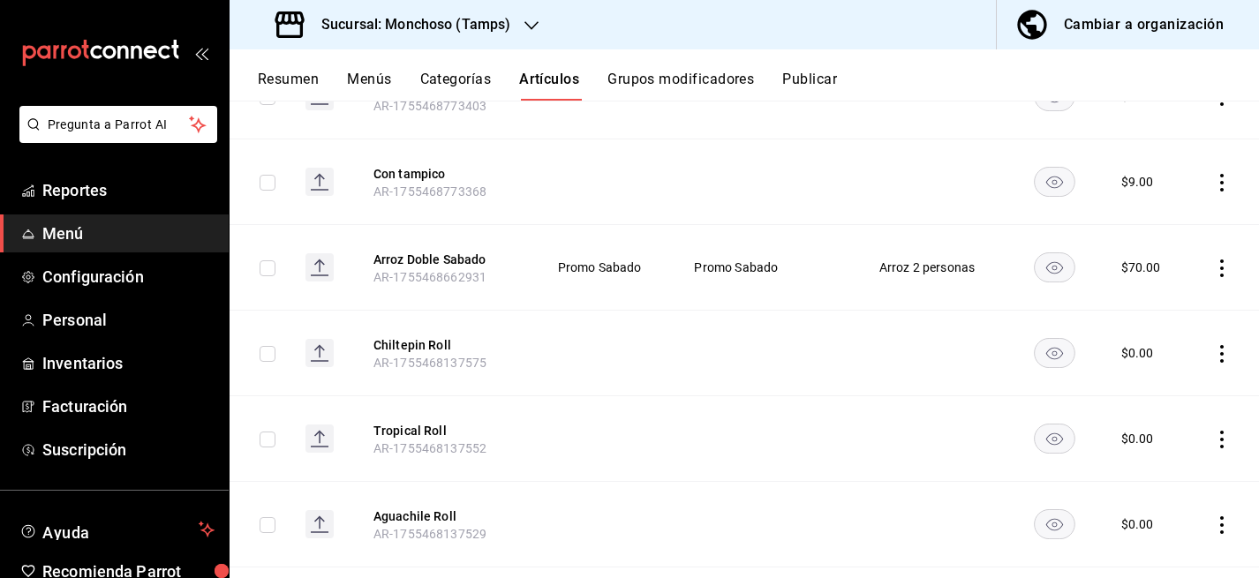
click at [1224, 275] on icon "actions" at bounding box center [1222, 269] width 18 height 18
click at [1166, 319] on span "Editar" at bounding box center [1169, 320] width 46 height 19
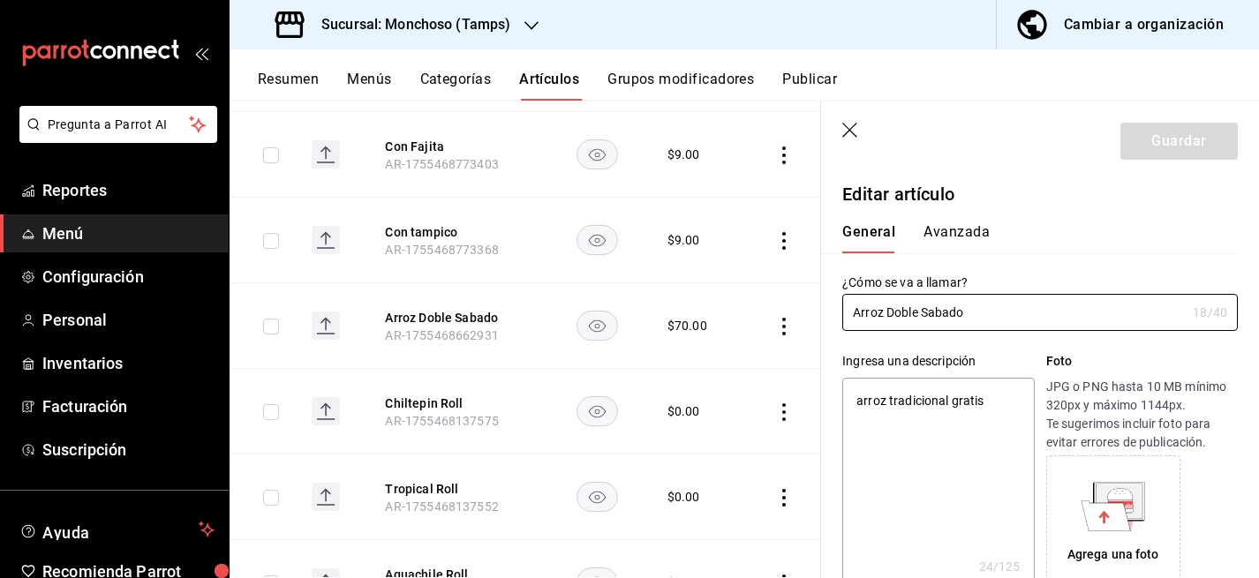
type textarea "x"
type input "$70.00"
type input "E48"
type input "90101500"
radio input "true"
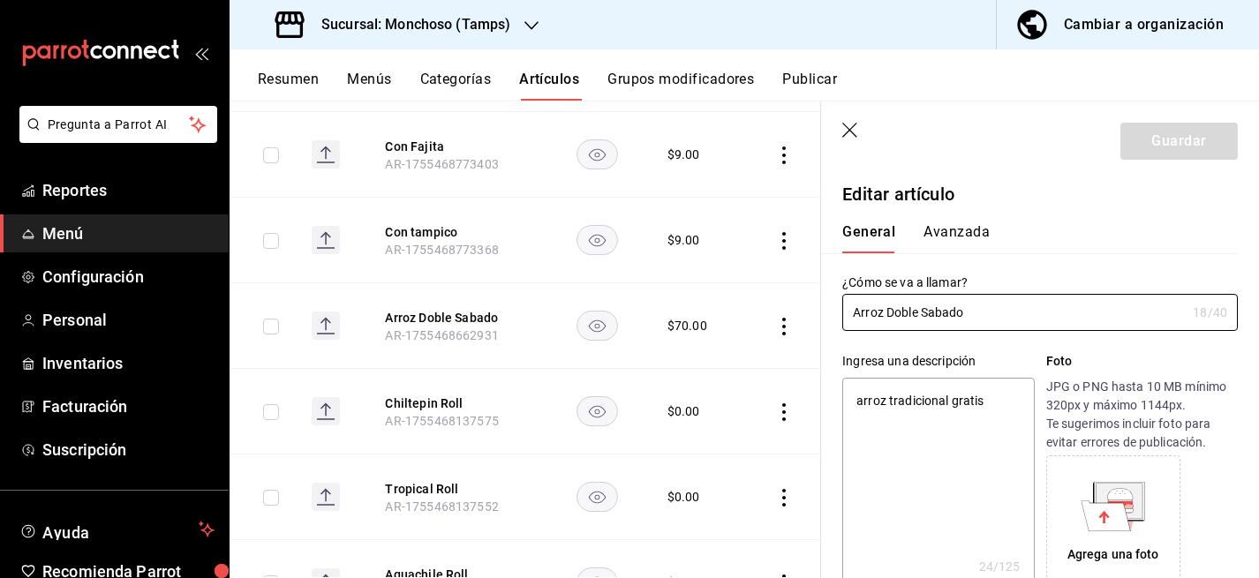
radio input "true"
type input "e4c267ab-4002-4aa6-814f-a1a60c61bcf7"
click at [948, 226] on button "Avanzada" at bounding box center [957, 238] width 66 height 30
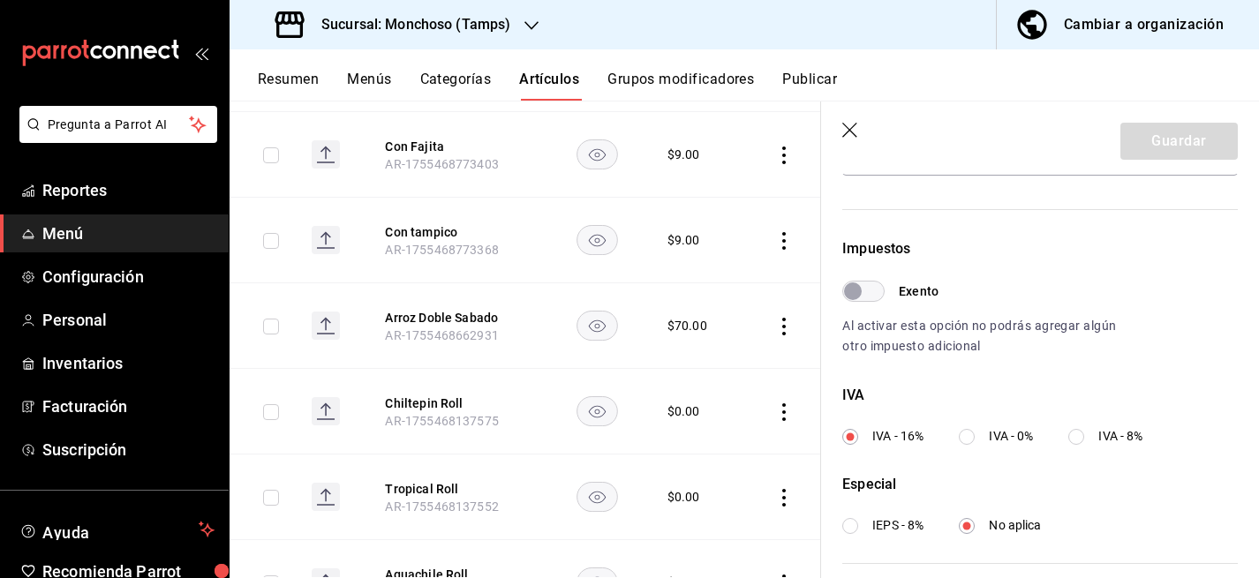
scroll to position [504, 0]
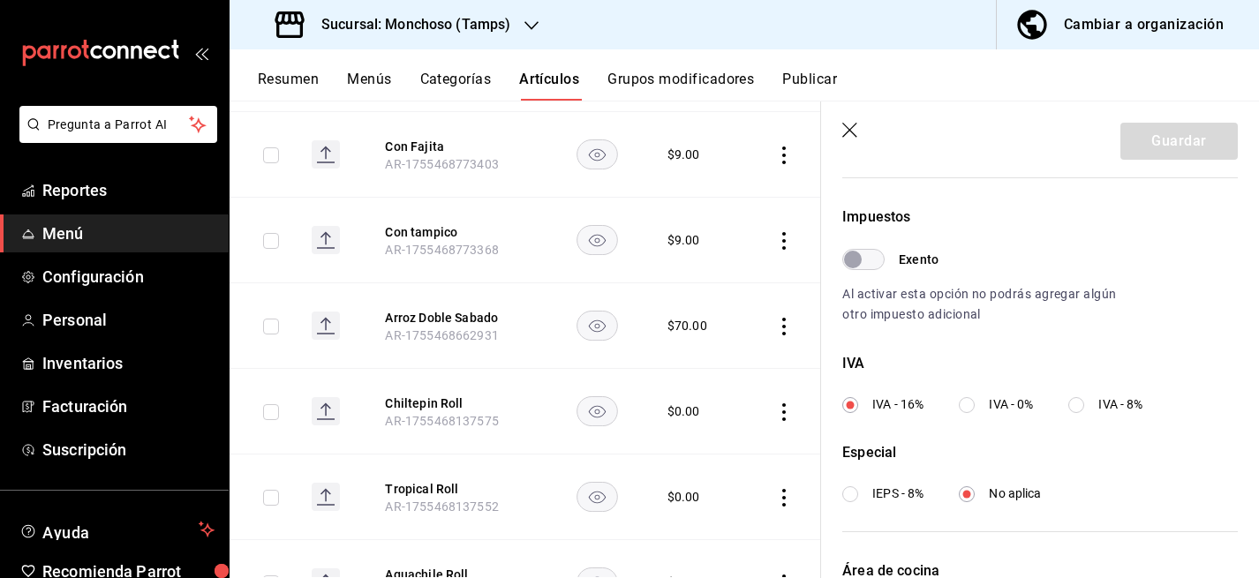
click at [968, 407] on input "IVA - 0%" at bounding box center [967, 405] width 16 height 16
radio input "true"
click at [1163, 140] on button "Guardar" at bounding box center [1179, 141] width 117 height 37
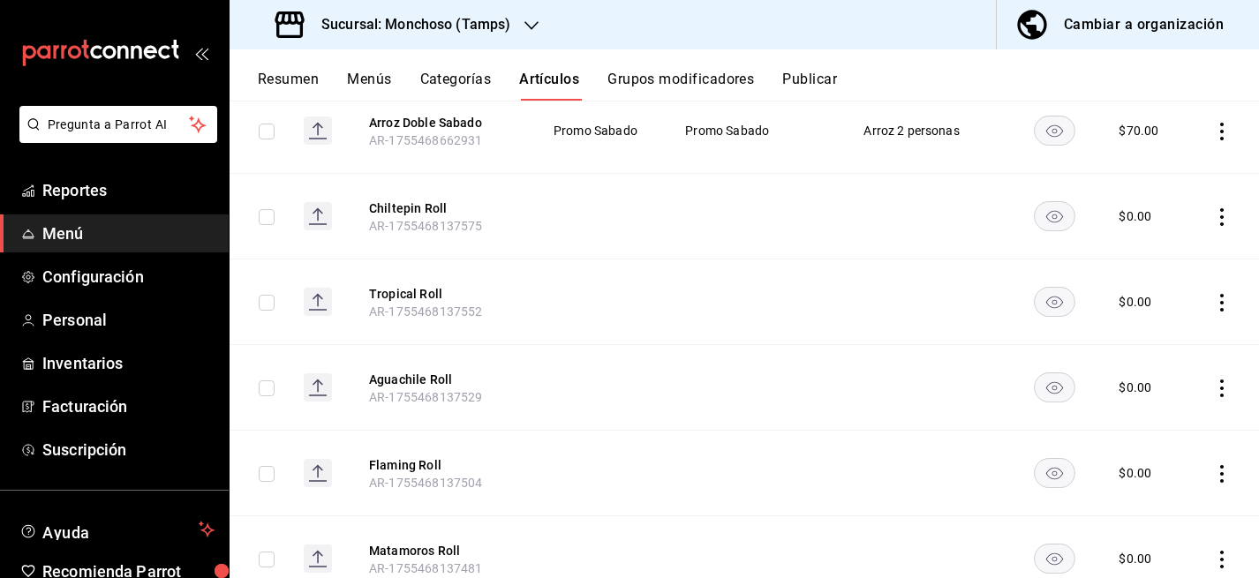
scroll to position [1554, 0]
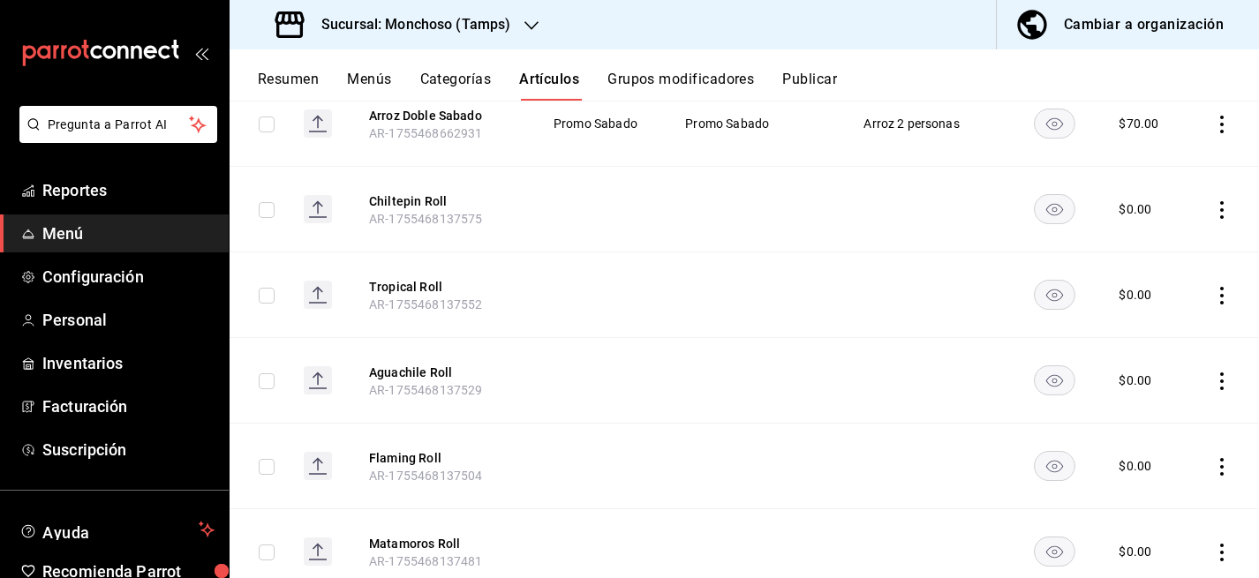
click at [1219, 133] on icon "actions" at bounding box center [1222, 125] width 18 height 18
click at [1164, 177] on span "Editar" at bounding box center [1169, 176] width 46 height 19
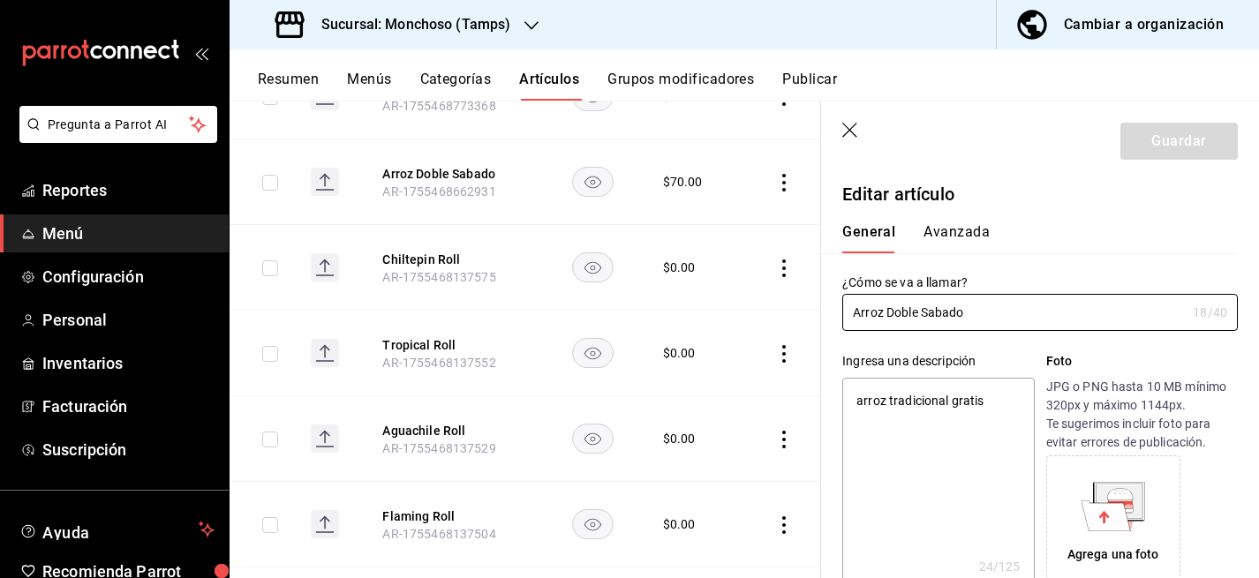
type textarea "x"
type input "$70.00"
type input "E48"
type input "90101500"
radio input "true"
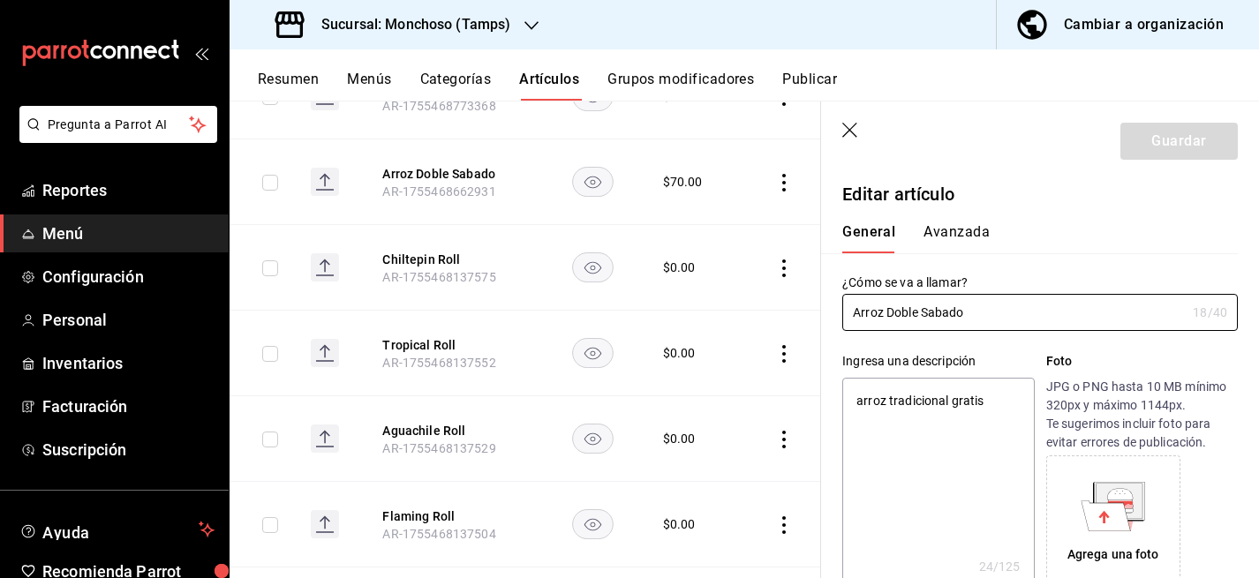
radio input "true"
type input "e4c267ab-4002-4aa6-814f-a1a60c61bcf7"
click at [960, 244] on button "Avanzada" at bounding box center [957, 238] width 66 height 30
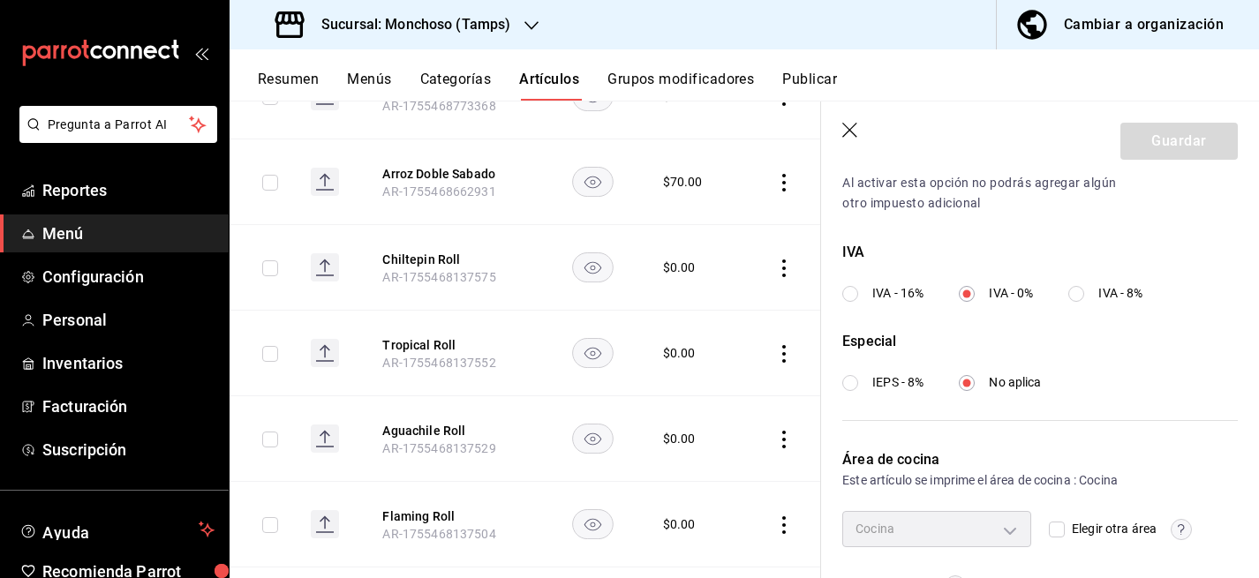
scroll to position [629, 0]
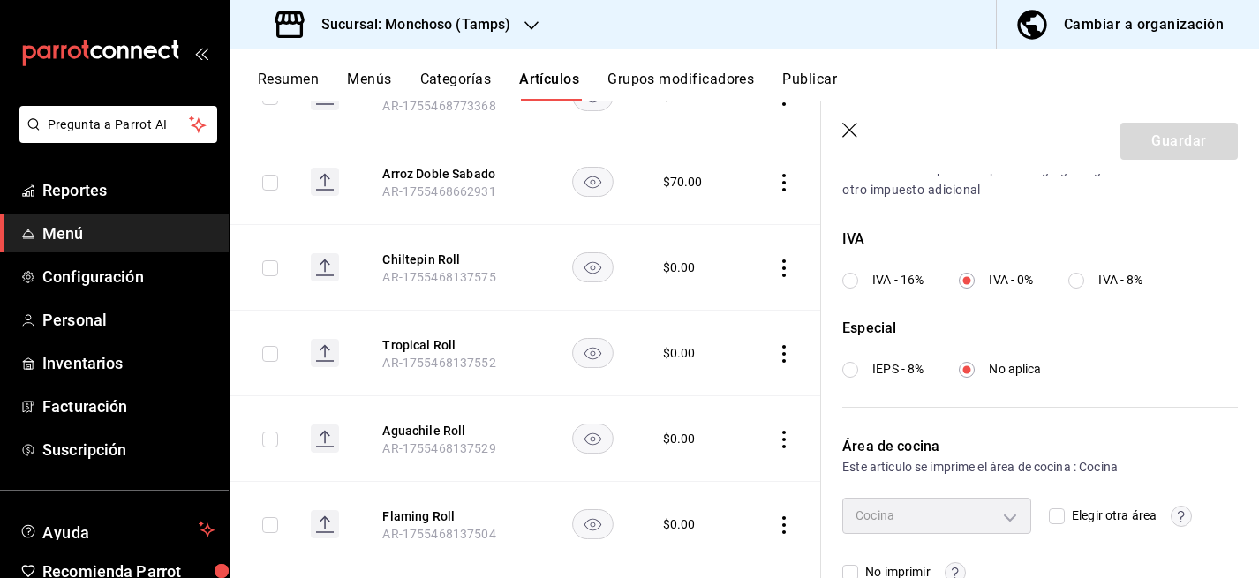
click at [855, 135] on icon "button" at bounding box center [849, 130] width 15 height 15
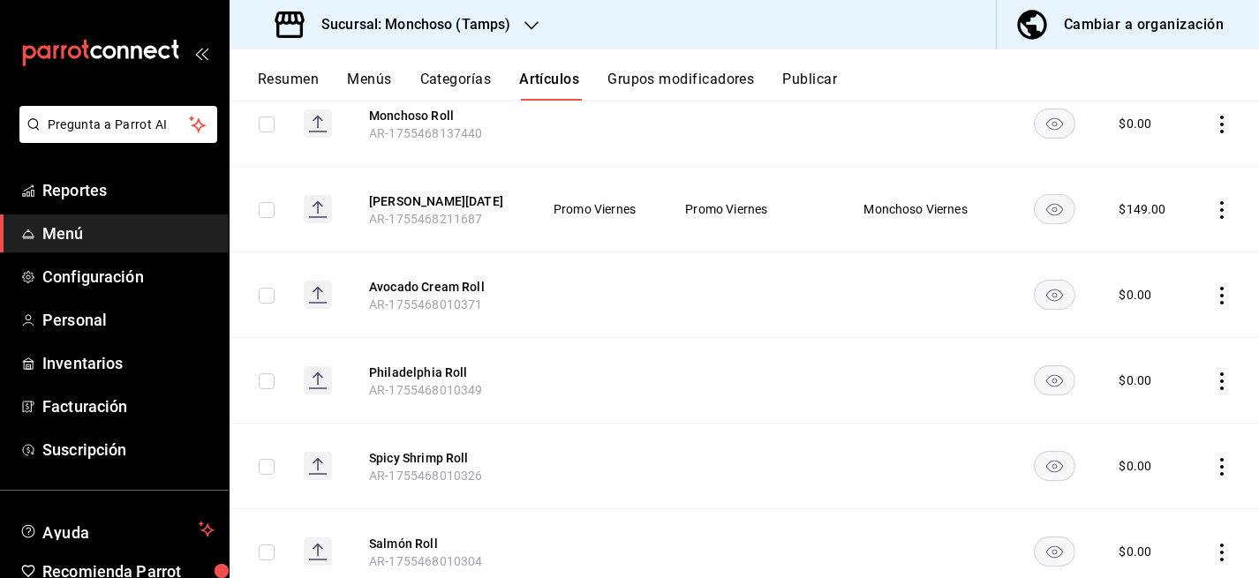
scroll to position [2046, 0]
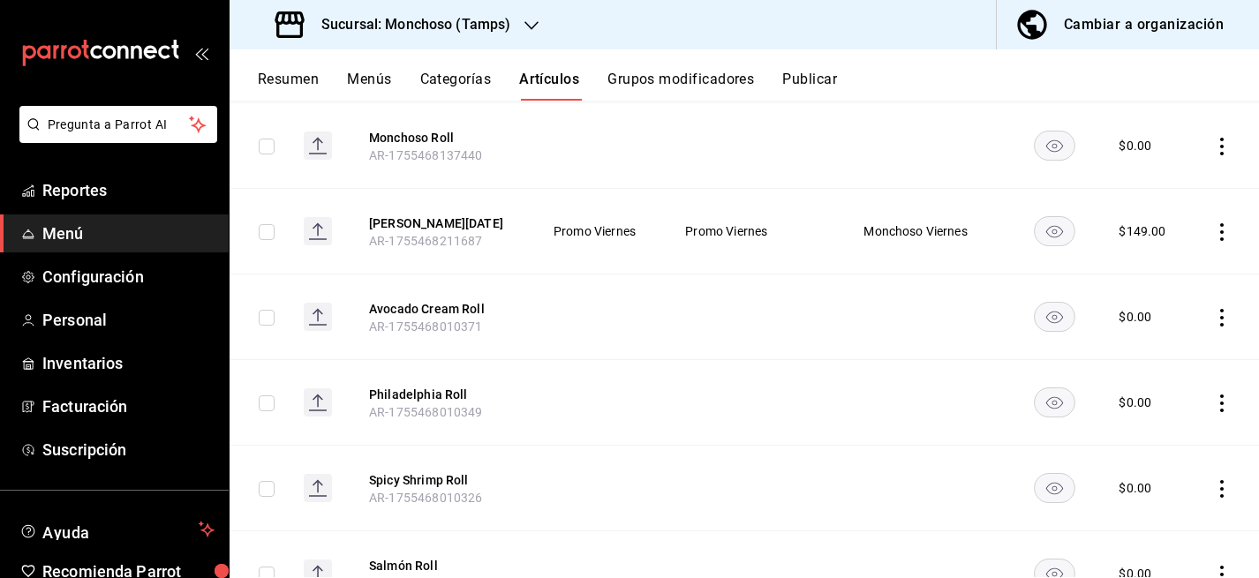
click at [1222, 241] on icon "actions" at bounding box center [1222, 232] width 4 height 18
click at [1156, 278] on span "Editar" at bounding box center [1169, 284] width 46 height 19
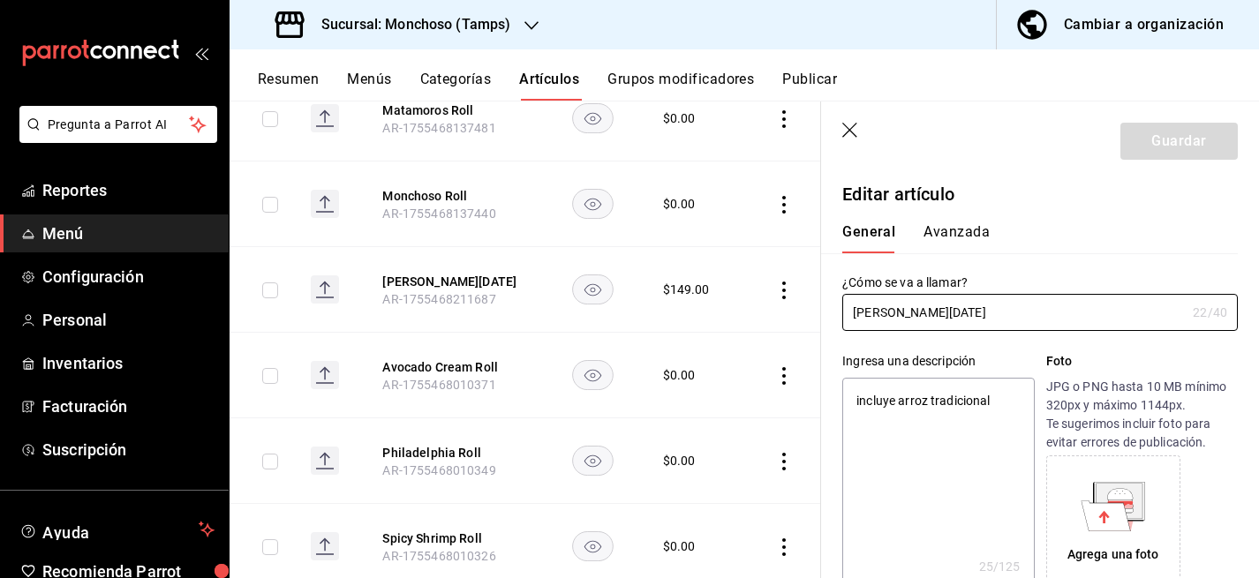
type textarea "x"
type input "$149.00"
type input "E48"
type input "90101500"
radio input "true"
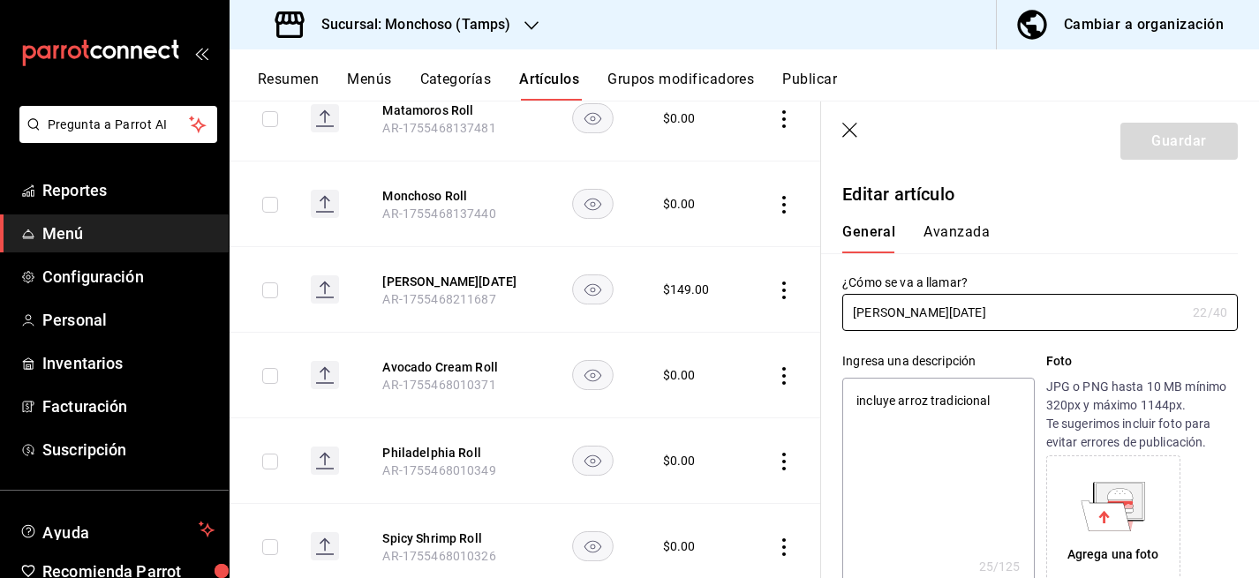
radio input "true"
type input "e4c267ab-4002-4aa6-814f-a1a60c61bcf7"
click at [957, 225] on button "Avanzada" at bounding box center [957, 238] width 66 height 30
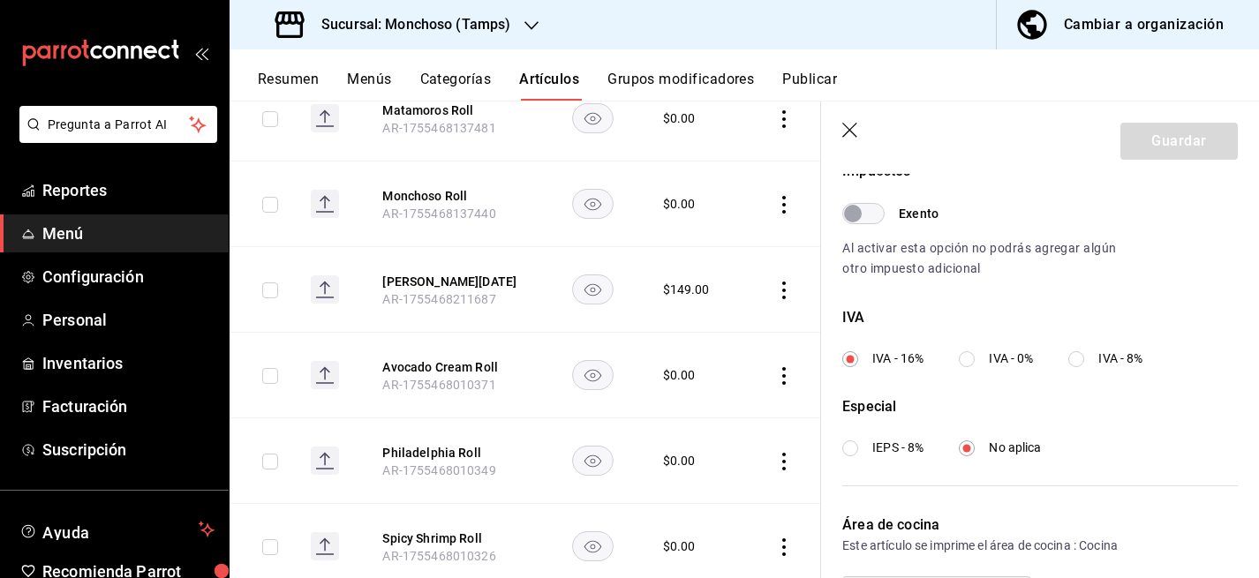
scroll to position [562, 0]
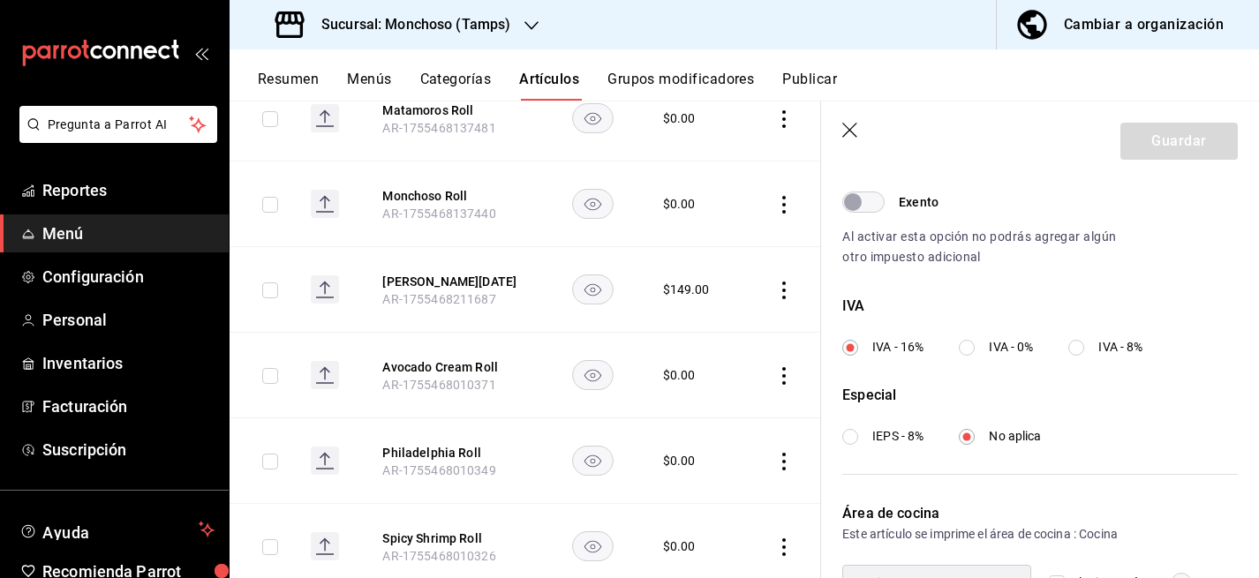
click at [967, 338] on label "IVA - 0%" at bounding box center [996, 347] width 74 height 19
click at [967, 340] on input "IVA - 0%" at bounding box center [967, 348] width 16 height 16
radio input "true"
click at [1171, 136] on button "Guardar" at bounding box center [1179, 141] width 117 height 37
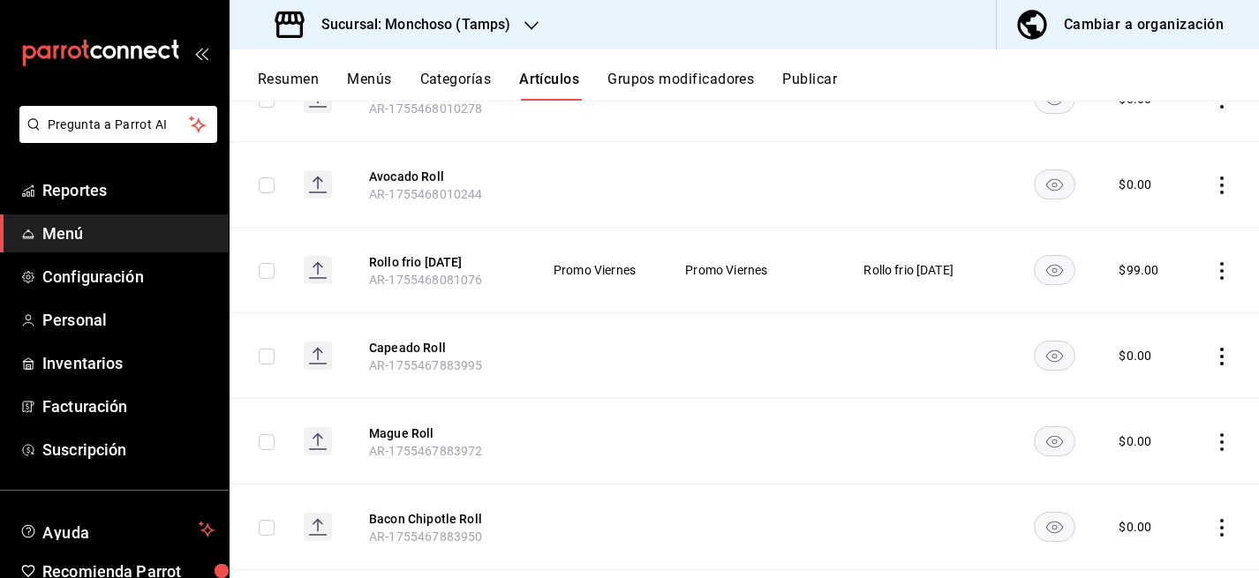
scroll to position [2705, 0]
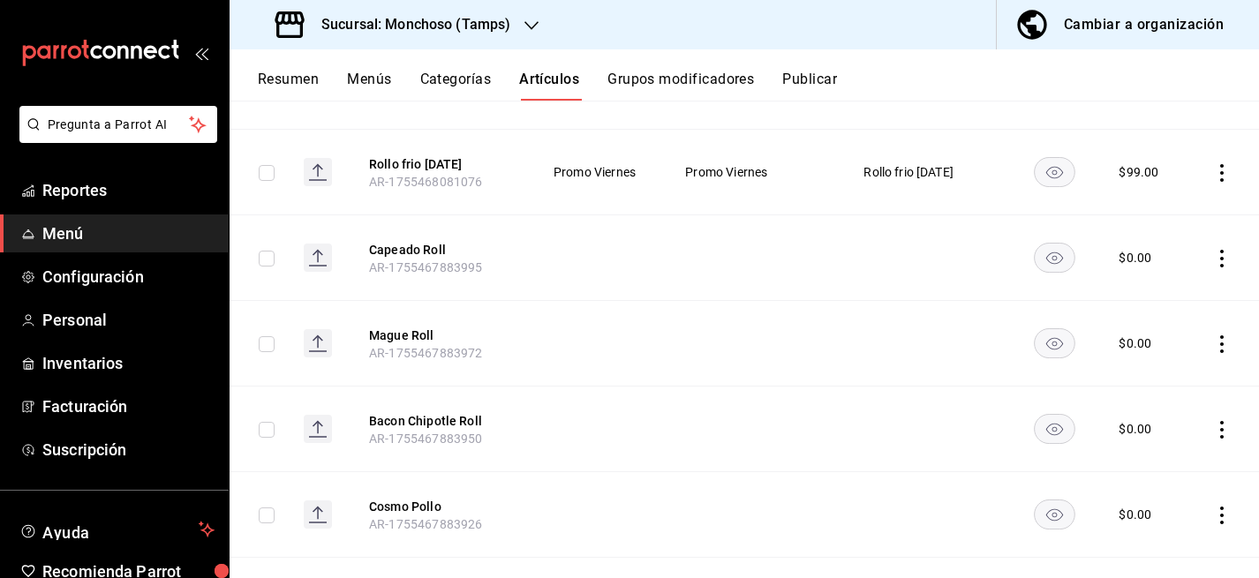
click at [1222, 182] on icon "actions" at bounding box center [1222, 173] width 18 height 18
click at [1167, 225] on span "Editar" at bounding box center [1169, 224] width 46 height 19
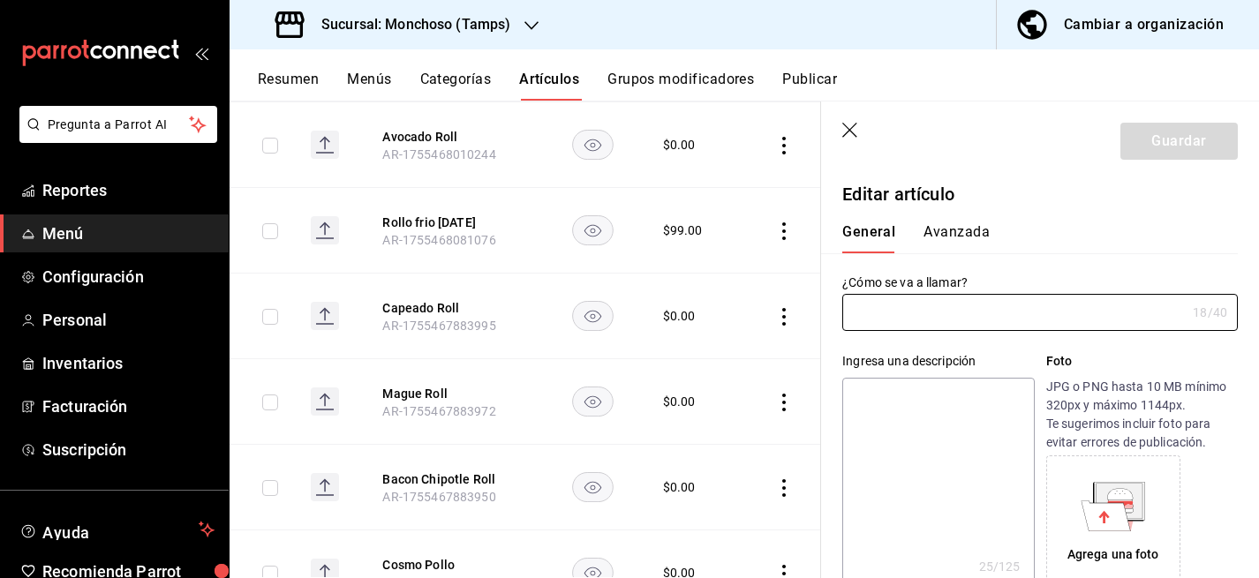
type input "Rollo frio [DATE]"
type textarea "incluye arroz tradicional"
type textarea "x"
type input "AR-1755468081076"
type textarea "x"
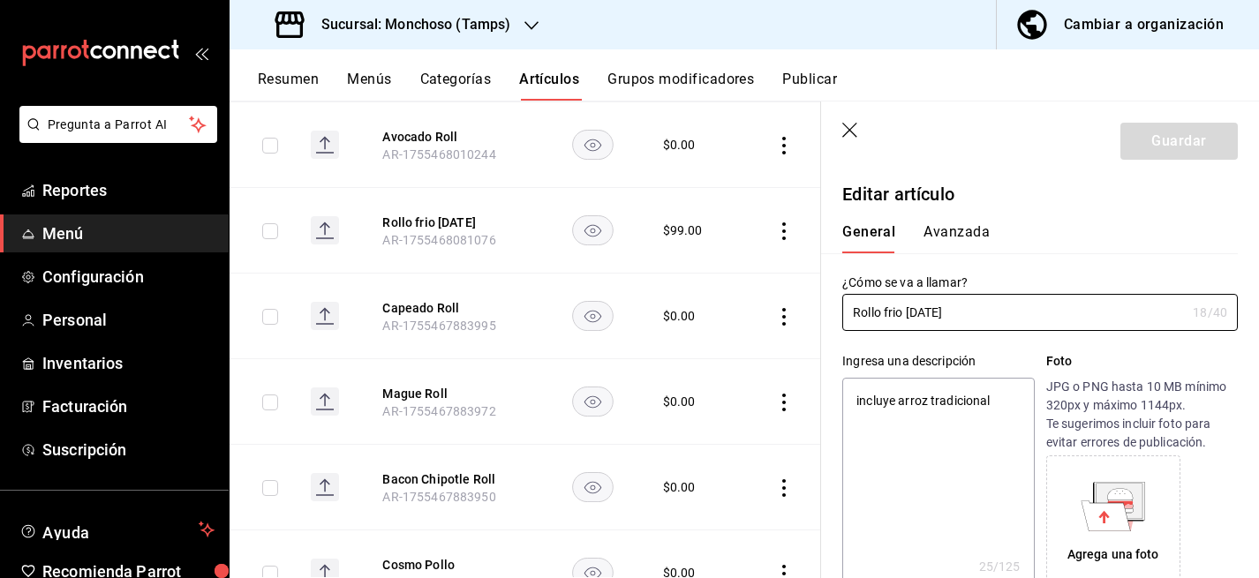
type input "$99.00"
click at [952, 219] on div "General [PERSON_NAME]" at bounding box center [1029, 231] width 417 height 46
click at [951, 229] on button "Avanzada" at bounding box center [957, 238] width 66 height 30
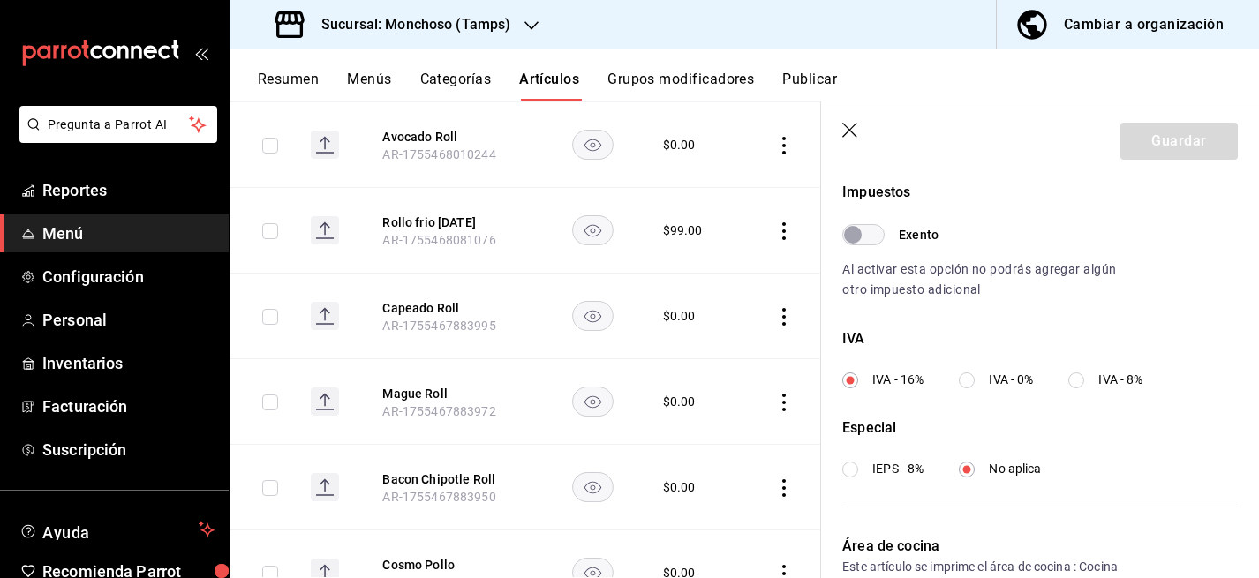
scroll to position [534, 0]
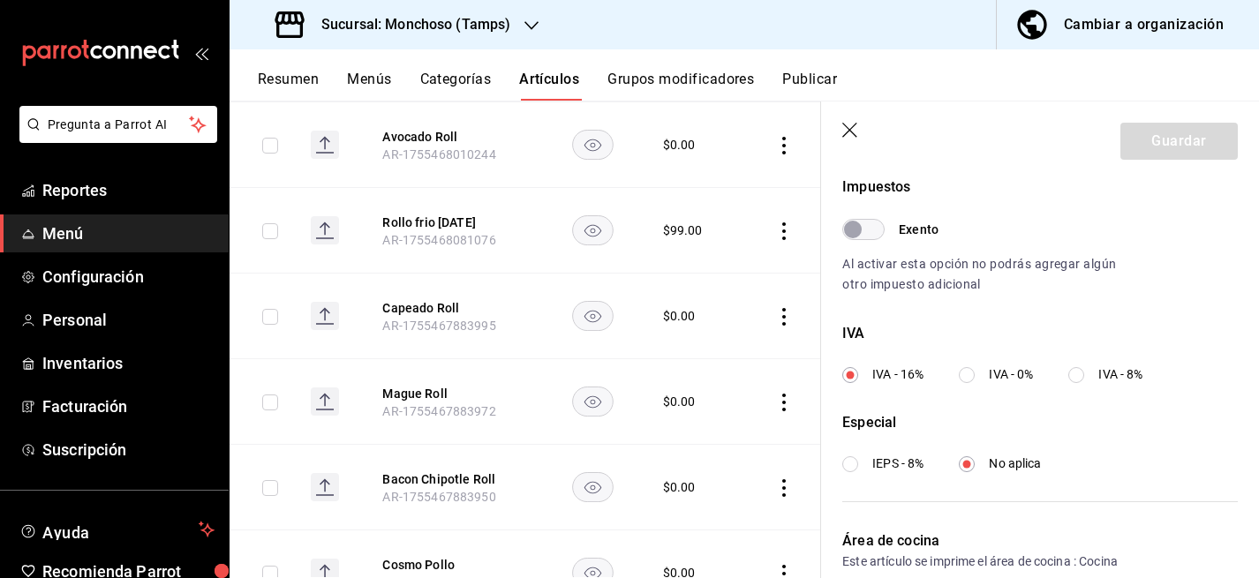
click at [970, 376] on input "IVA - 0%" at bounding box center [967, 375] width 16 height 16
radio input "true"
click at [1174, 139] on button "Guardar" at bounding box center [1179, 141] width 117 height 37
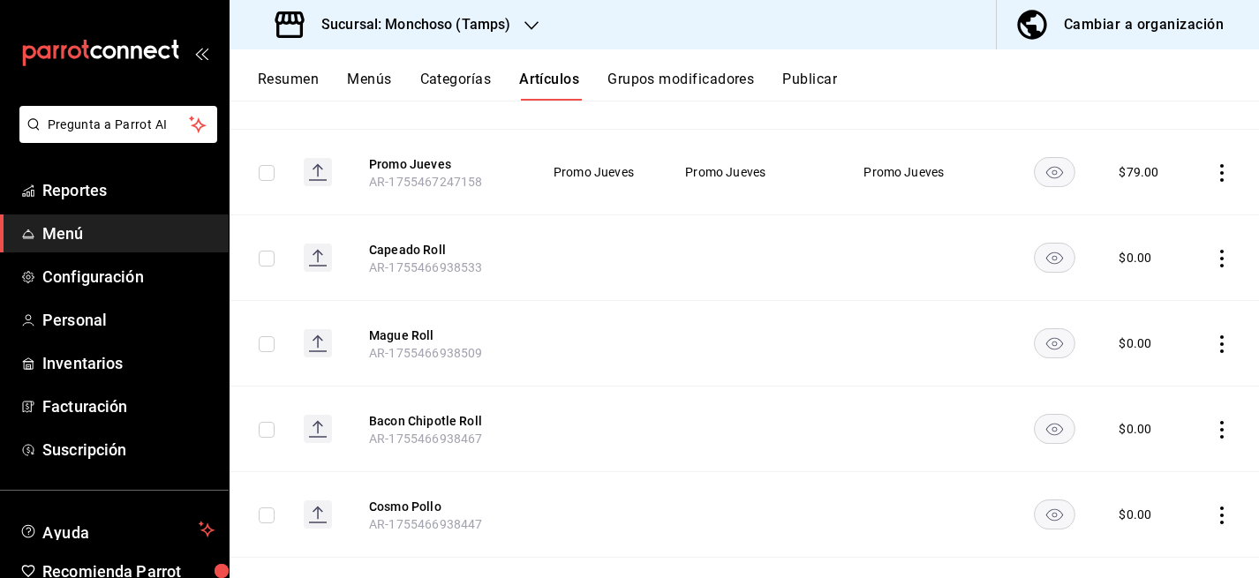
scroll to position [4264, 0]
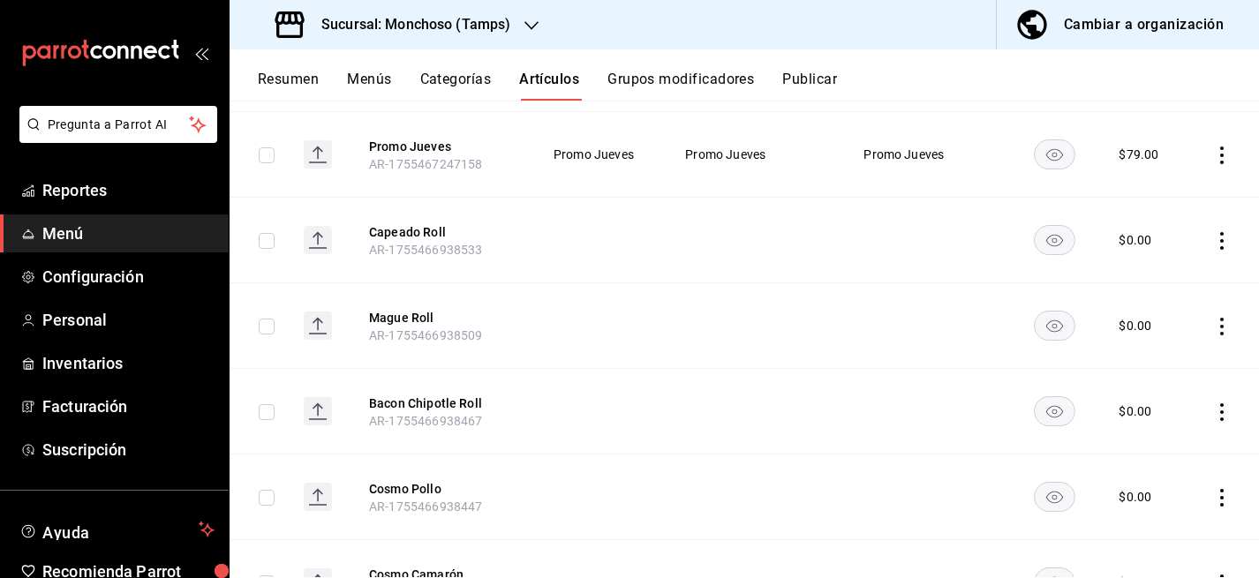
click at [1227, 164] on icon "actions" at bounding box center [1222, 156] width 18 height 18
click at [1183, 209] on span "Editar" at bounding box center [1169, 207] width 46 height 19
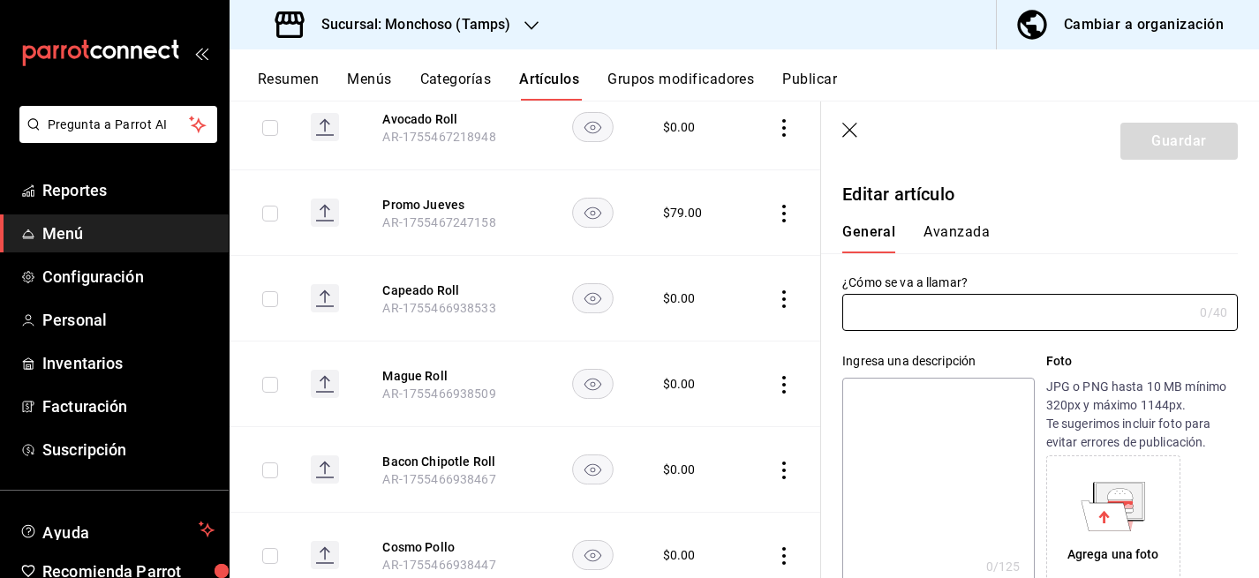
type input "Promo Jueves"
type input "AR-1755467247158"
type input "$79.00"
type input "E48"
type input "90101500"
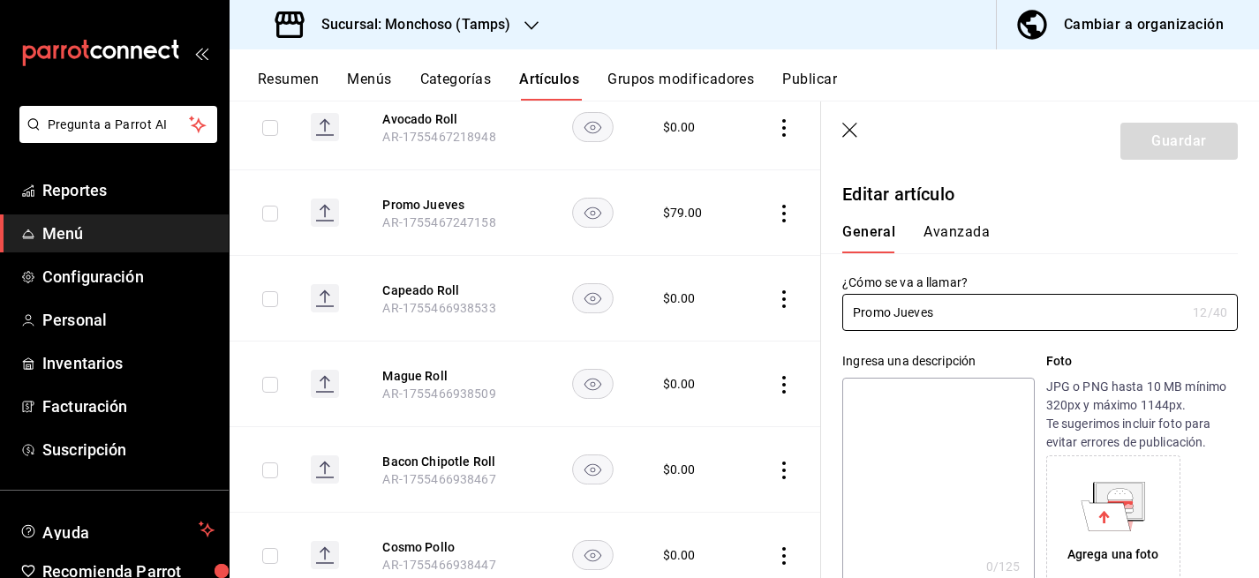
radio input "true"
type input "e4c267ab-4002-4aa6-814f-a1a60c61bcf7"
click at [950, 231] on button "Avanzada" at bounding box center [957, 238] width 66 height 30
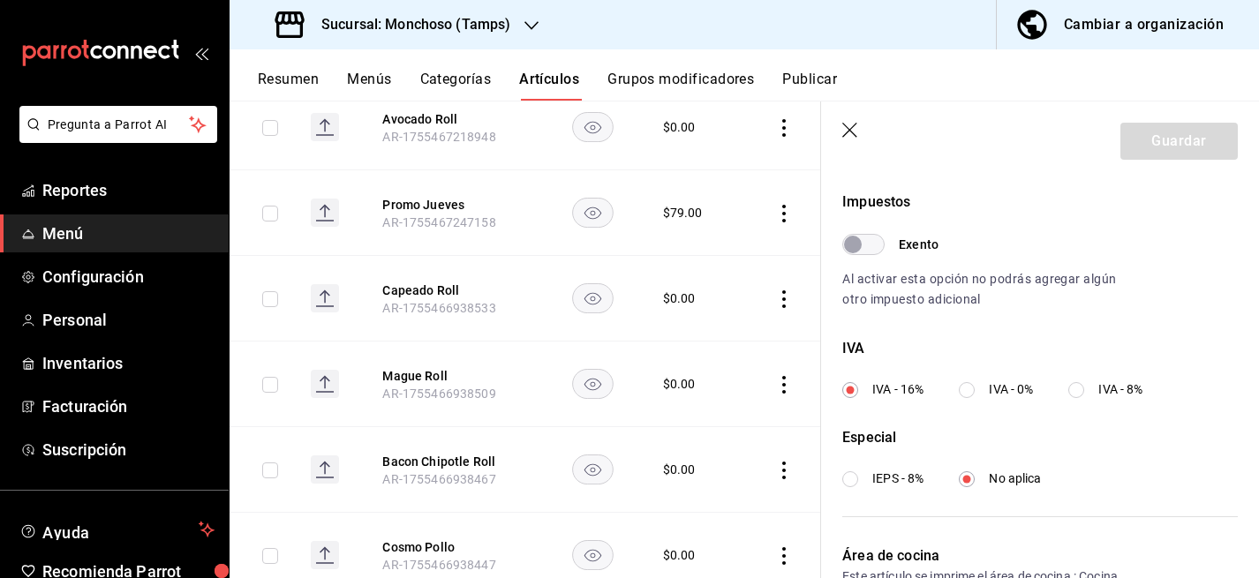
scroll to position [525, 0]
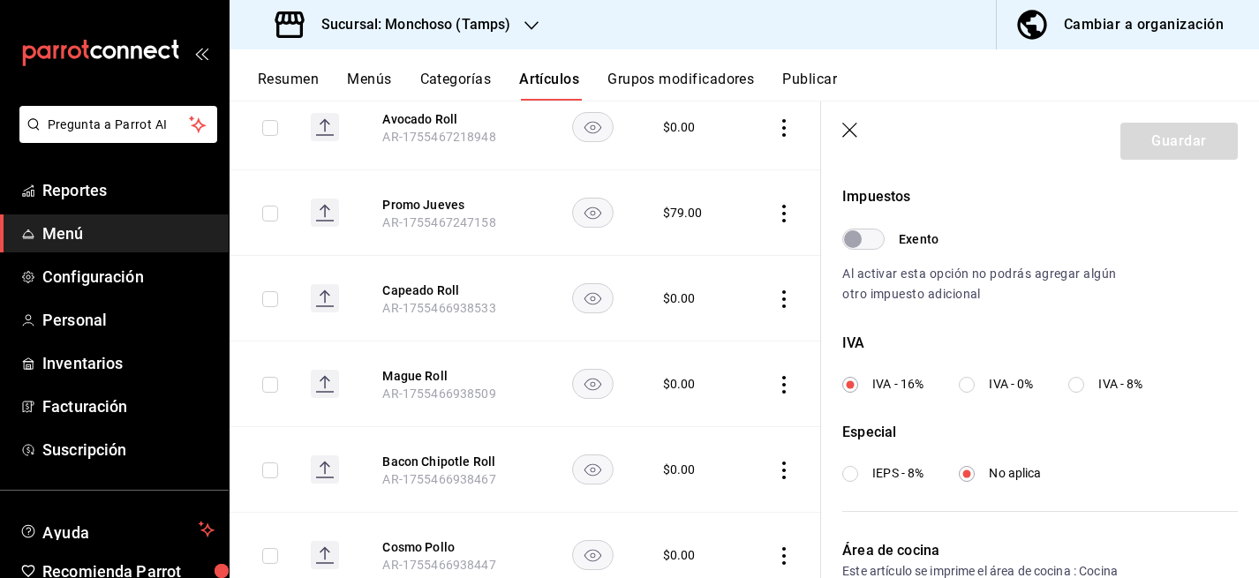
click at [970, 381] on input "IVA - 0%" at bounding box center [967, 385] width 16 height 16
radio input "true"
click at [1195, 142] on button "Guardar" at bounding box center [1179, 141] width 117 height 37
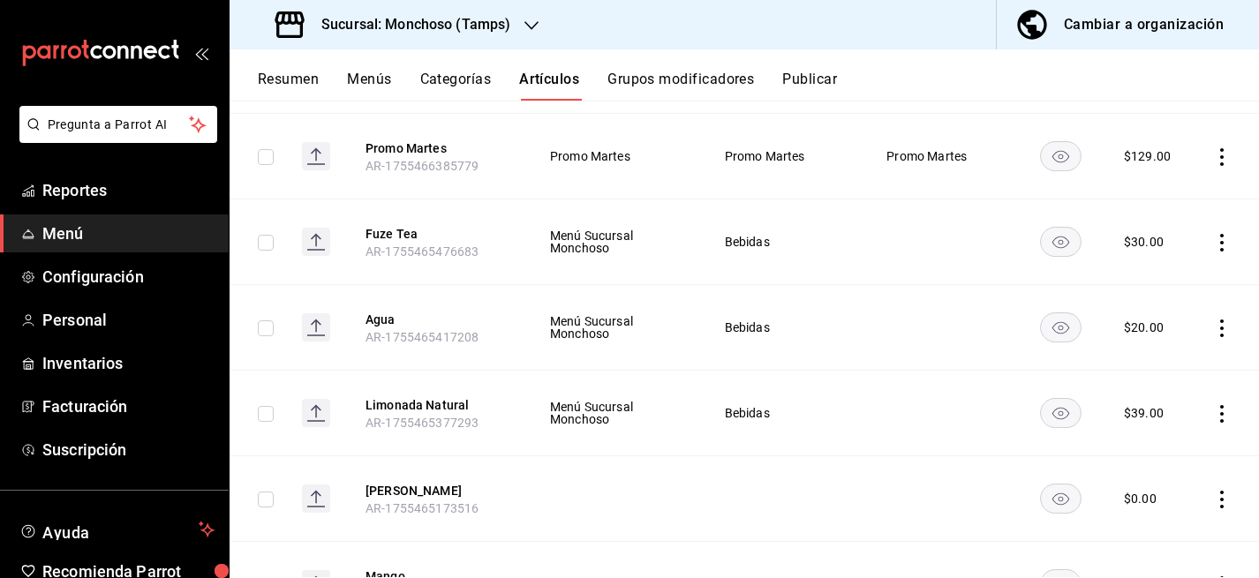
scroll to position [6490, 0]
click at [1227, 165] on icon "actions" at bounding box center [1222, 156] width 18 height 18
click at [1151, 212] on span "Editar" at bounding box center [1169, 208] width 46 height 19
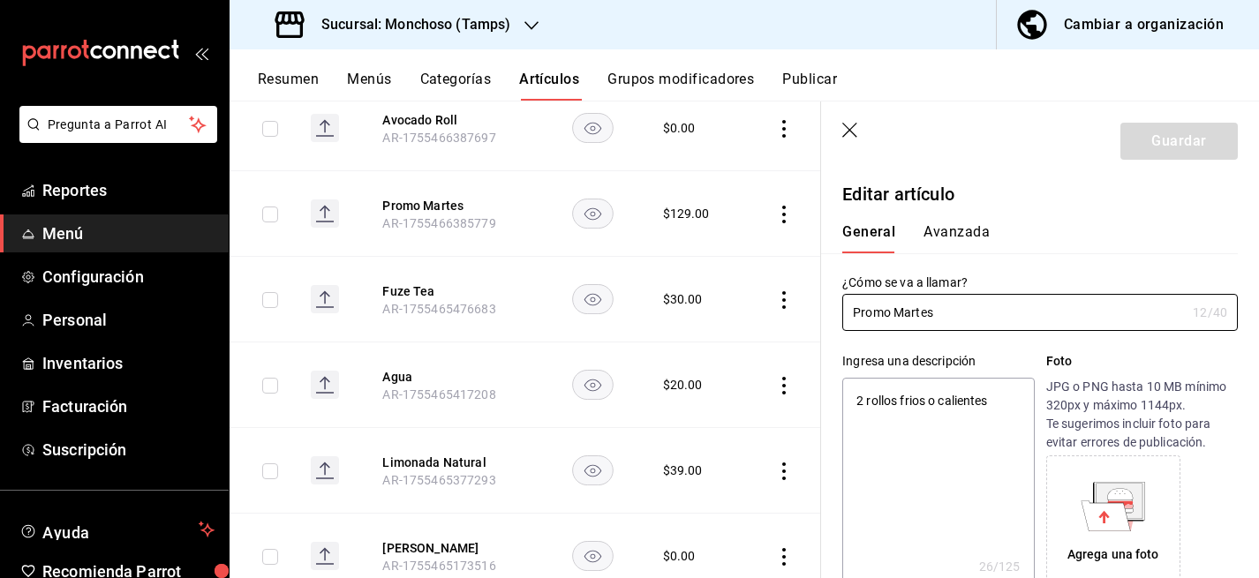
type textarea "x"
type input "$129.00"
type input "E48"
type input "90101500"
radio input "true"
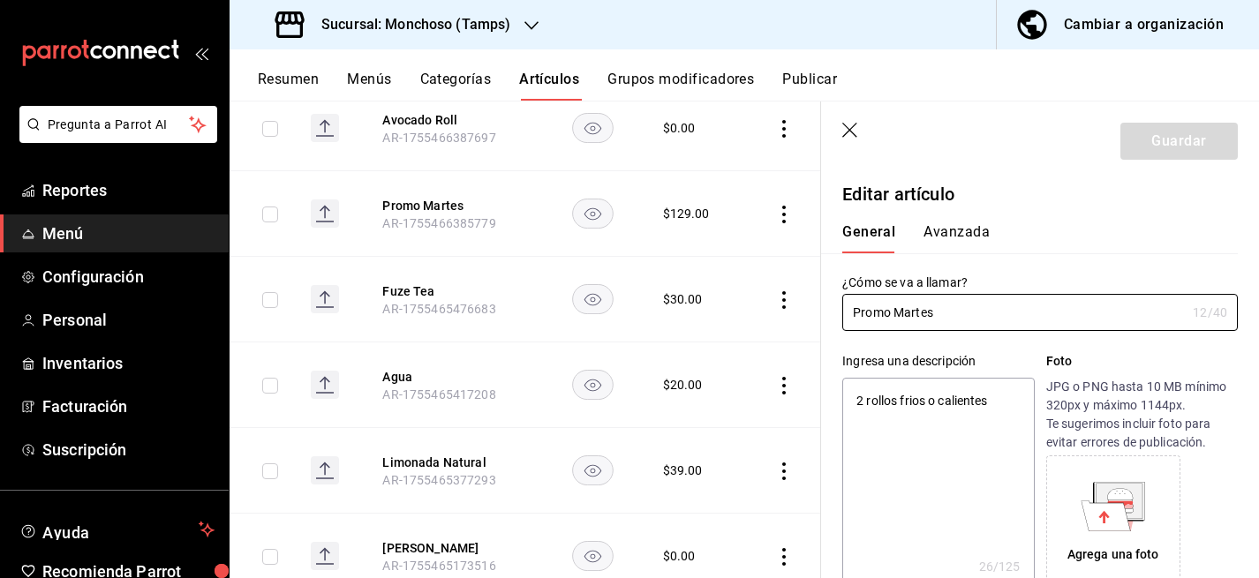
radio input "true"
type input "e4c267ab-4002-4aa6-814f-a1a60c61bcf7"
click at [950, 236] on button "Avanzada" at bounding box center [957, 238] width 66 height 30
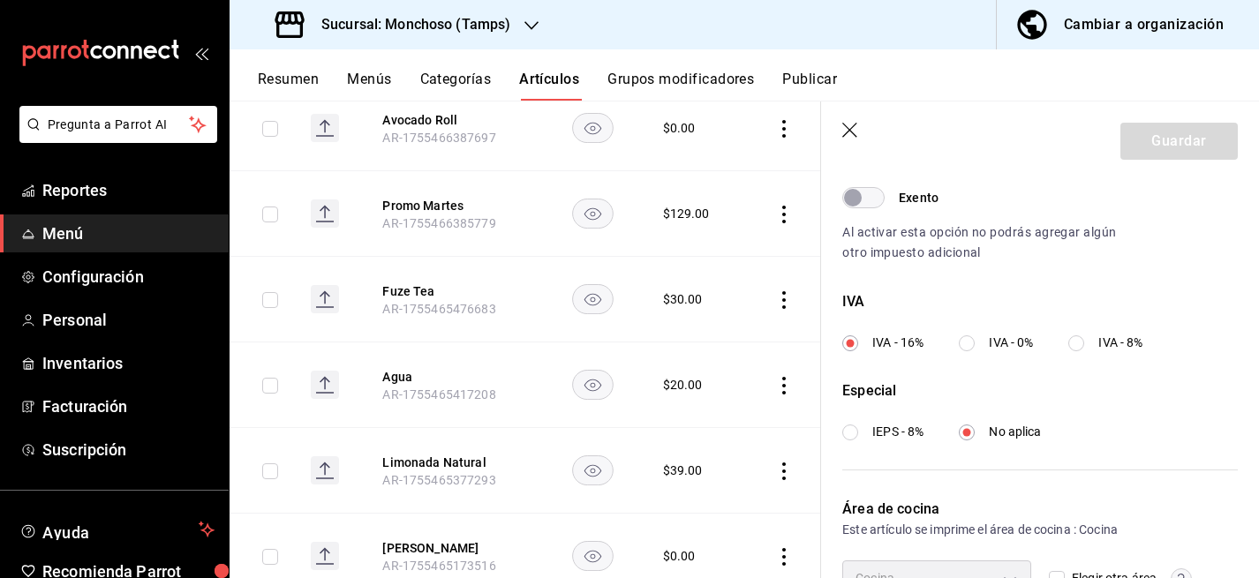
scroll to position [600, 0]
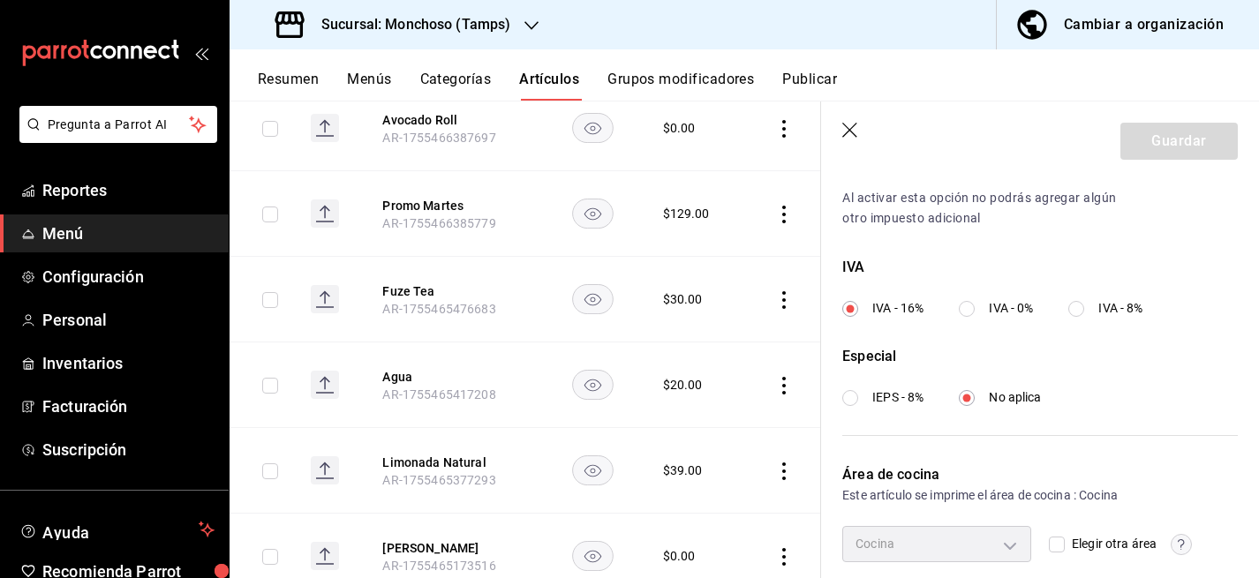
click at [967, 306] on input "IVA - 0%" at bounding box center [967, 309] width 16 height 16
radio input "true"
click at [1178, 140] on button "Guardar" at bounding box center [1179, 141] width 117 height 37
